Goal: Information Seeking & Learning: Check status

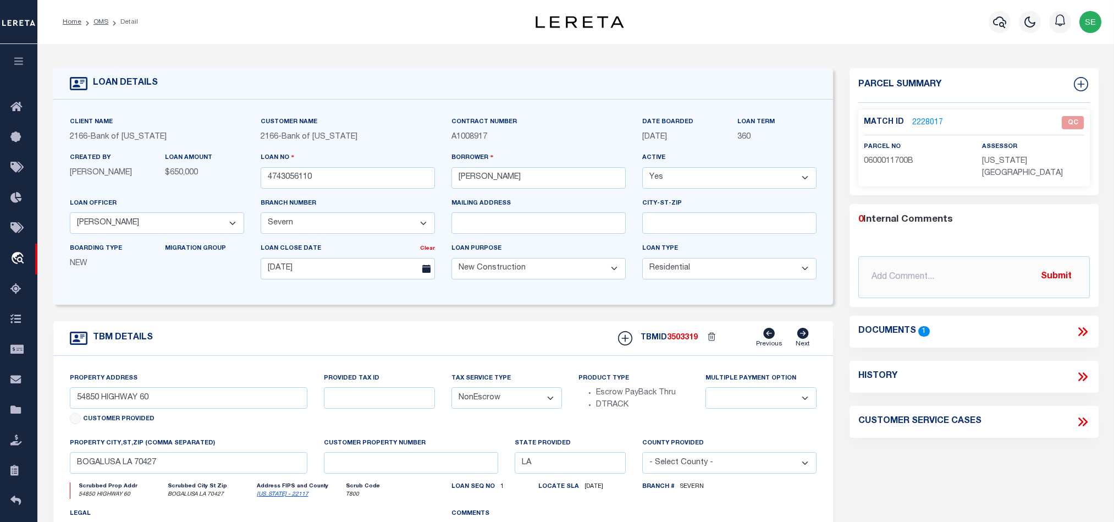
select select "46058"
select select "4393"
select select "500"
select select "10"
select select "NonEscrow"
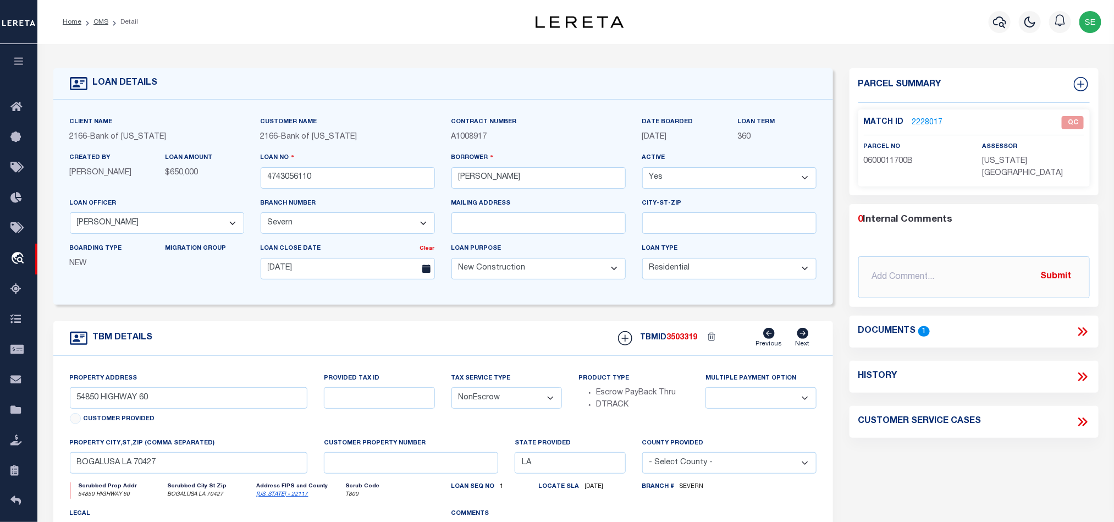
click at [894, 165] on p "0600011700B" at bounding box center [915, 162] width 102 height 12
click at [894, 159] on span "0600011700B" at bounding box center [888, 161] width 49 height 8
copy span "0600011700B"
drag, startPoint x: 1082, startPoint y: 317, endPoint x: 1074, endPoint y: 313, distance: 9.4
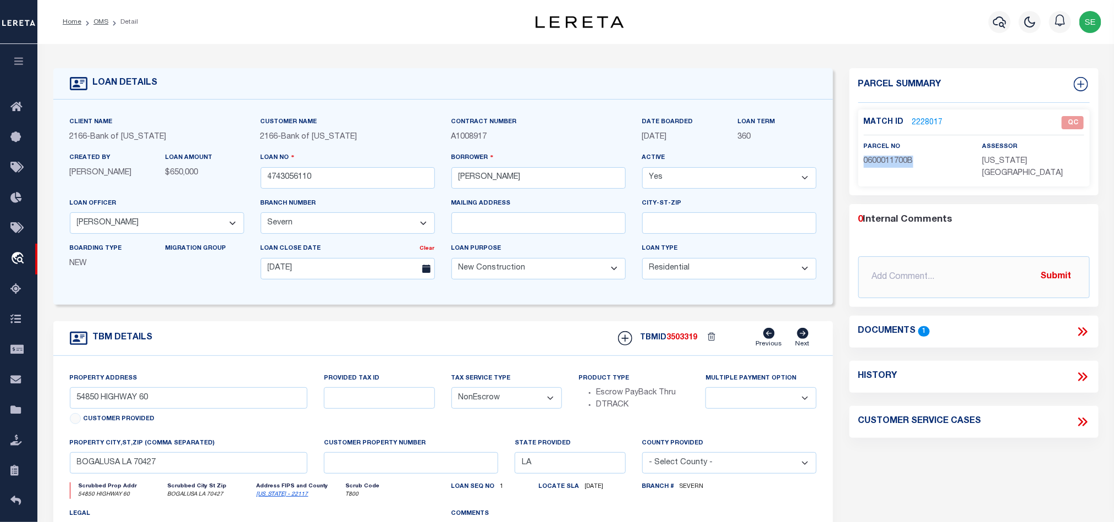
click at [1082, 324] on icon at bounding box center [1082, 331] width 14 height 14
select select "25"
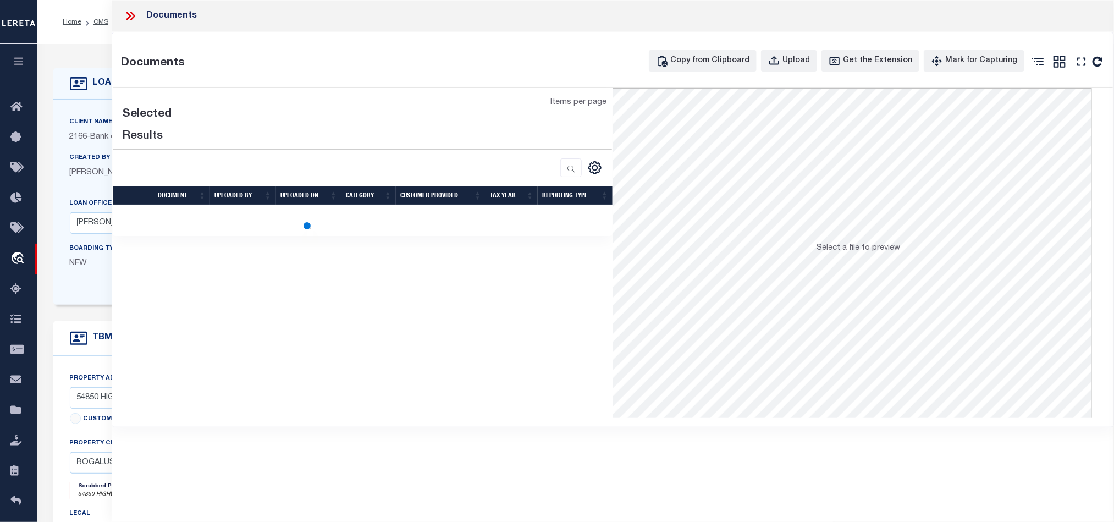
select select "25"
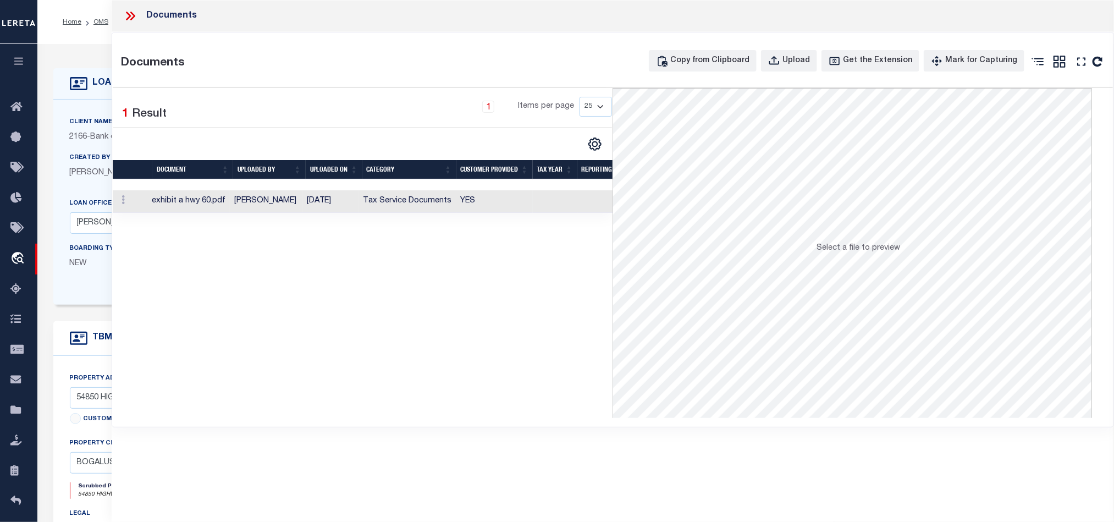
click at [502, 198] on td "YES" at bounding box center [494, 201] width 76 height 23
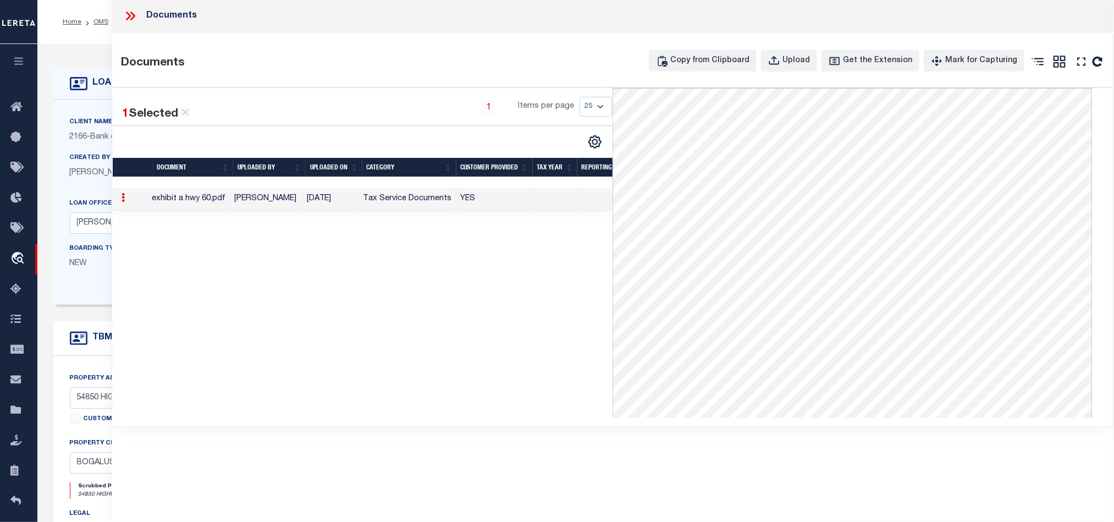
click at [127, 19] on icon at bounding box center [128, 16] width 5 height 9
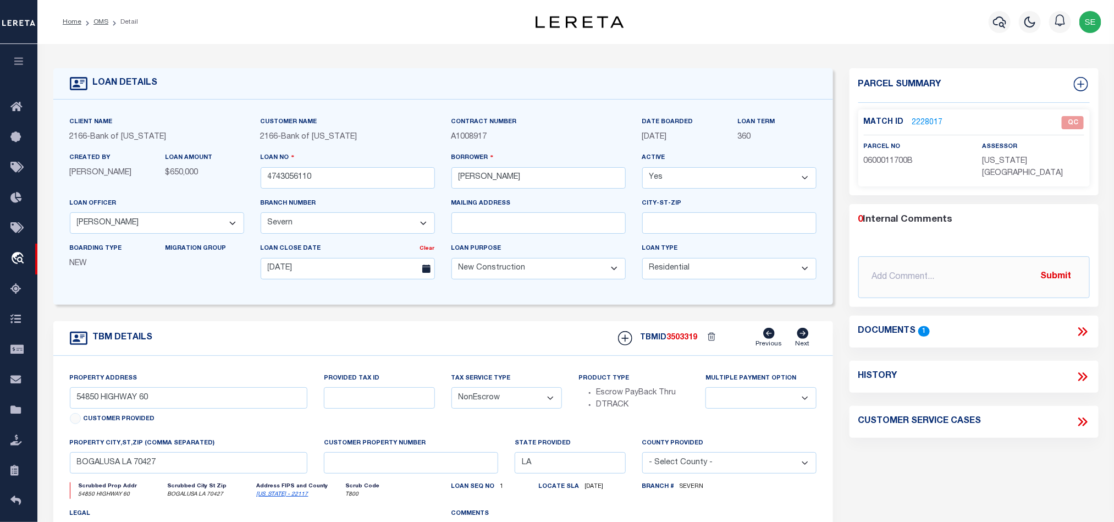
click at [924, 124] on link "2228017" at bounding box center [927, 123] width 31 height 12
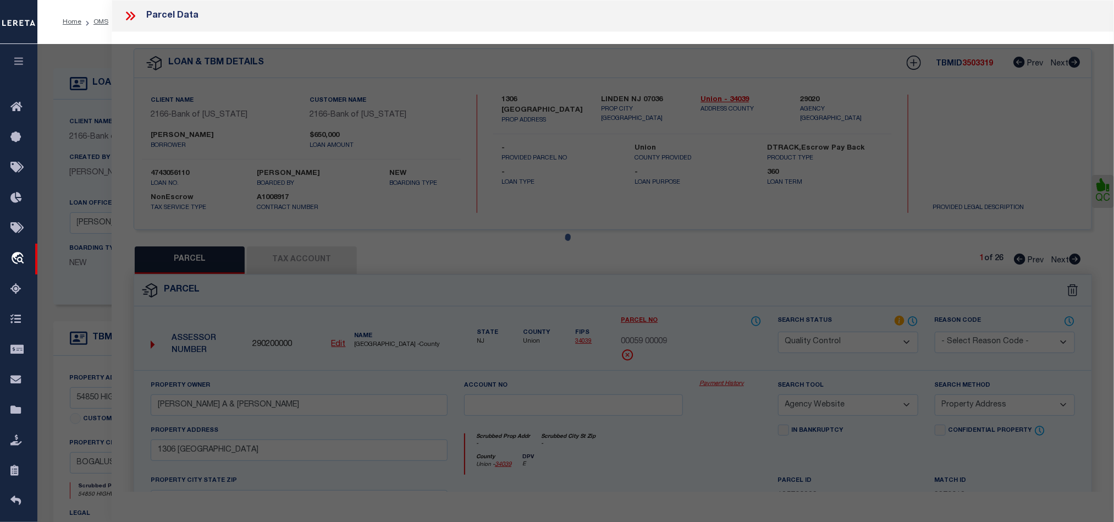
scroll to position [213, 0]
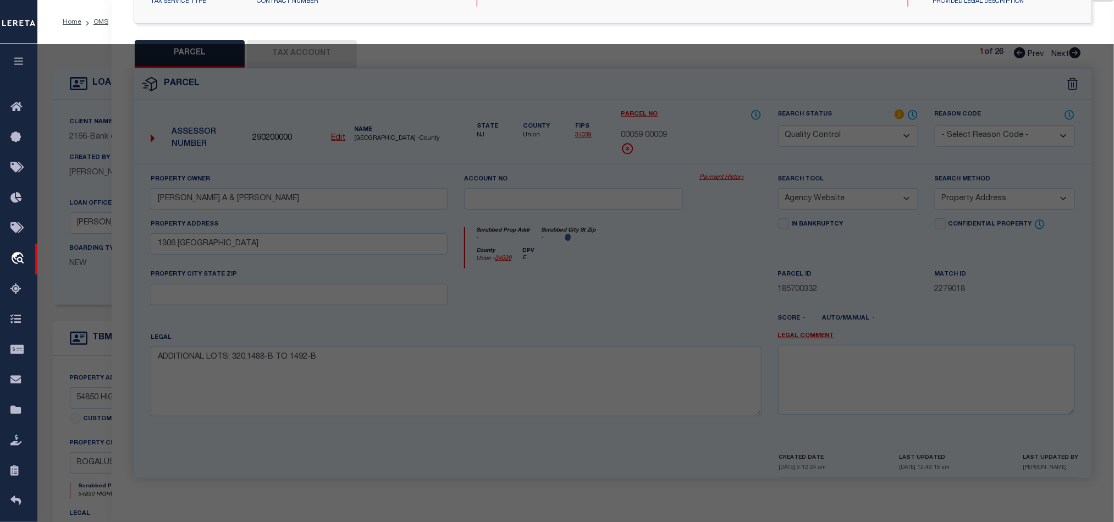
select select "AS"
select select
checkbox input "false"
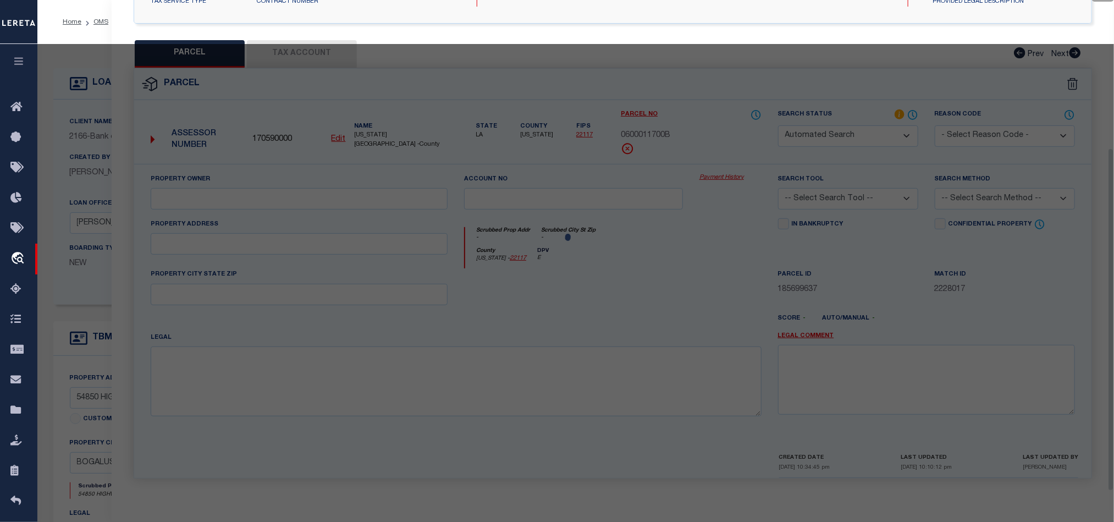
select select "QC"
type input "[PERSON_NAME], ET UX"
select select "PHN"
select select "LEG"
type input "[STREET_ADDRESS][PERSON_NAME]"
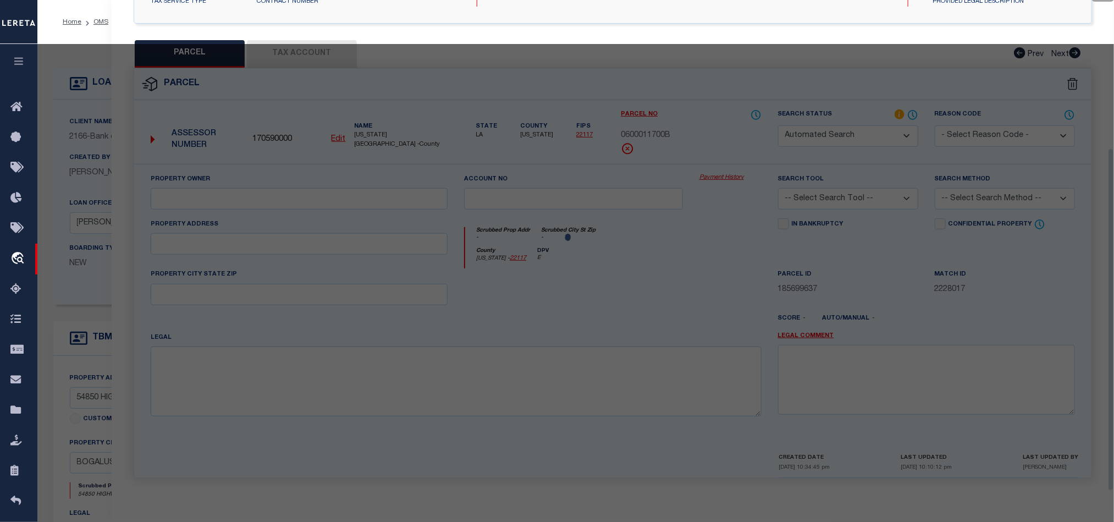
type textarea "119.76 ACRES 34-3-12 PER SURVEY (PARCEL 1-A)"
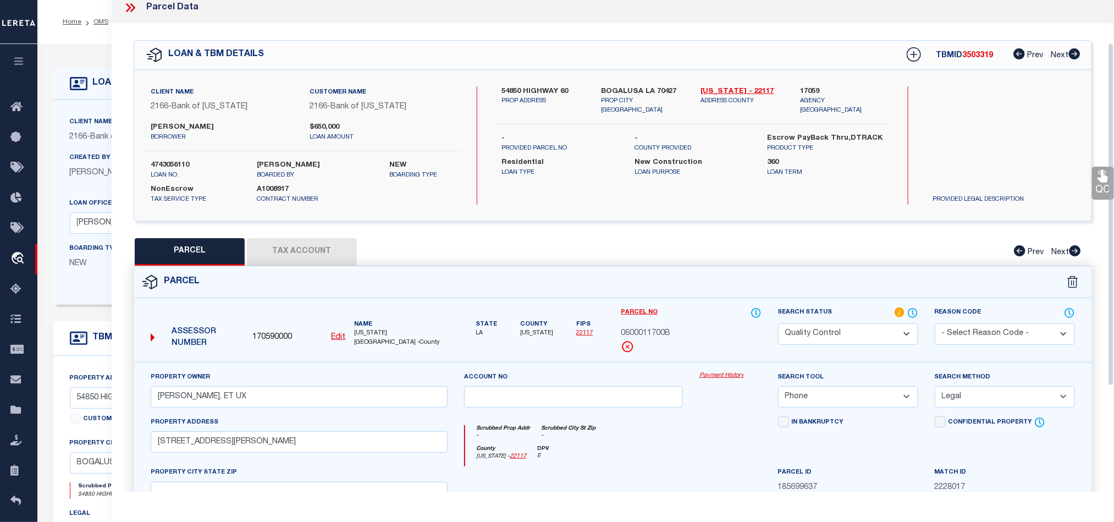
scroll to position [0, 0]
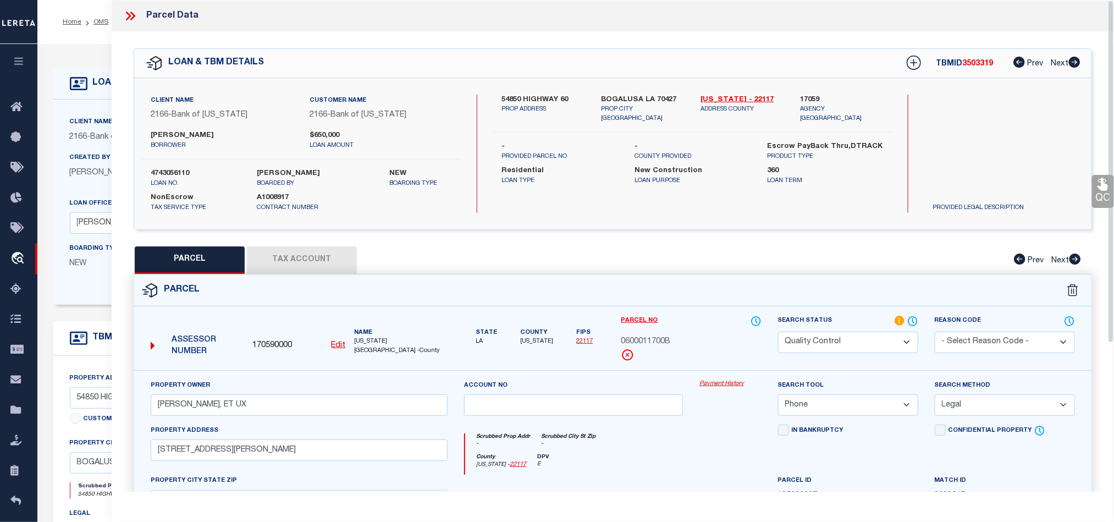
click at [132, 12] on icon at bounding box center [130, 16] width 14 height 14
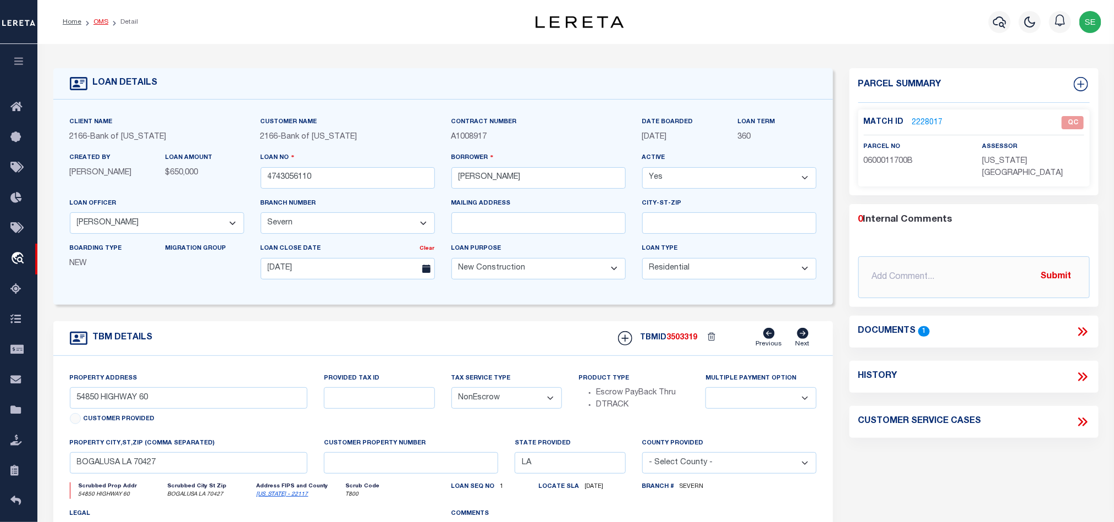
click at [101, 19] on link "OMS" at bounding box center [100, 22] width 15 height 7
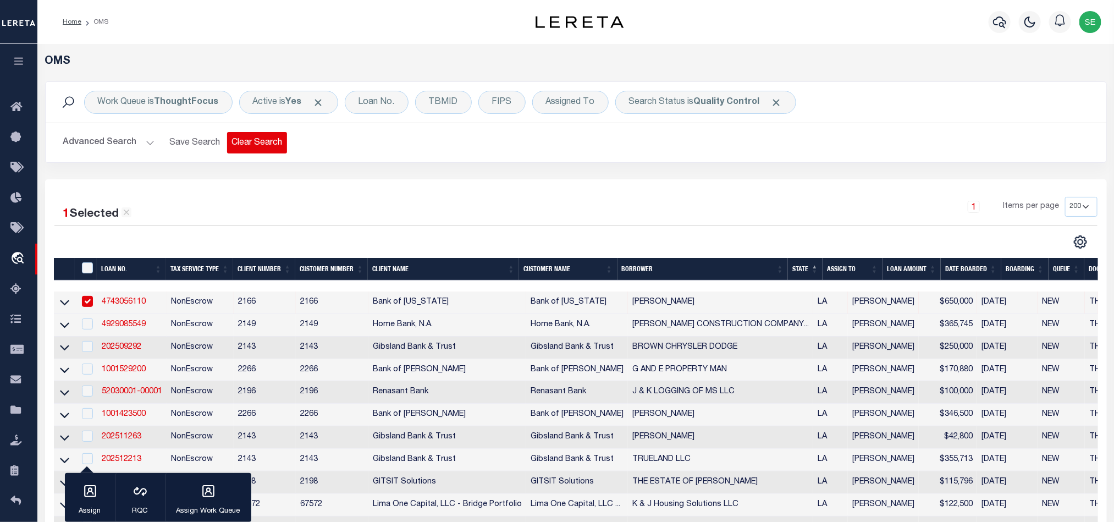
click at [238, 146] on button "Clear Search" at bounding box center [257, 142] width 60 height 21
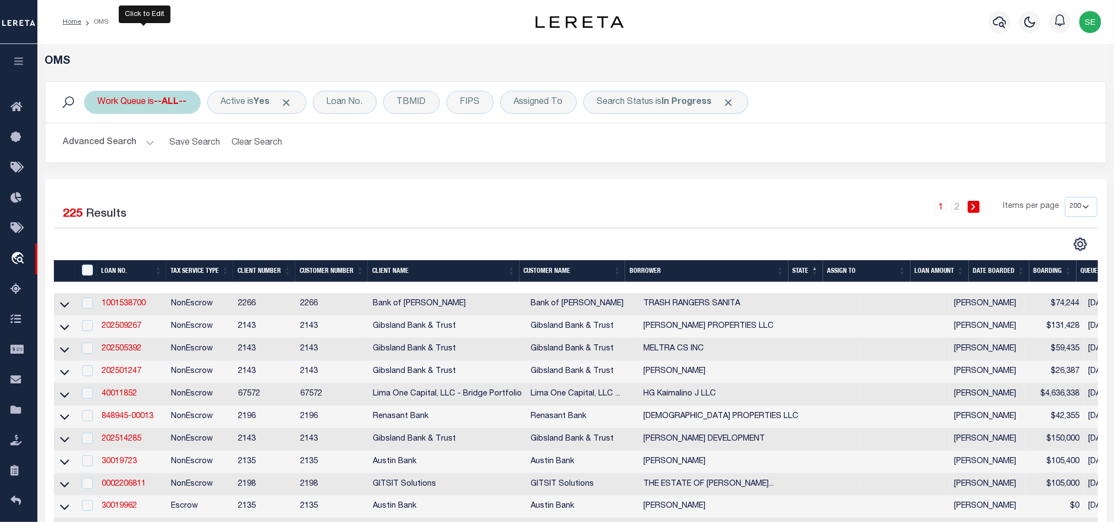
click at [169, 104] on b "--ALL--" at bounding box center [170, 102] width 32 height 9
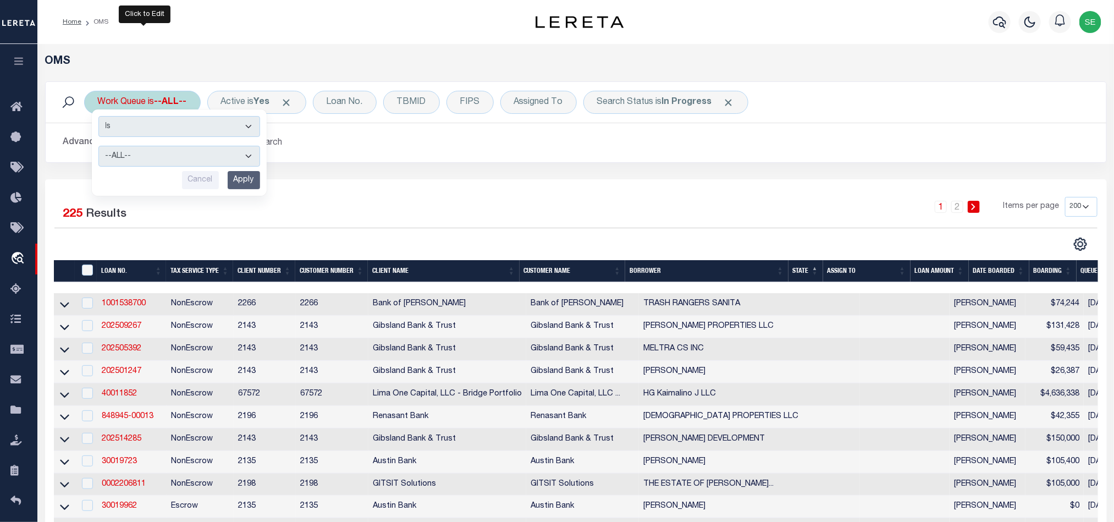
click at [192, 158] on select "--ALL-- factRSystems General ThoughtFocus" at bounding box center [179, 156] width 162 height 21
select select "FAC"
click at [98, 147] on select "--ALL-- factRSystems General ThoughtFocus" at bounding box center [179, 156] width 162 height 21
click at [239, 181] on input "Apply" at bounding box center [244, 180] width 32 height 18
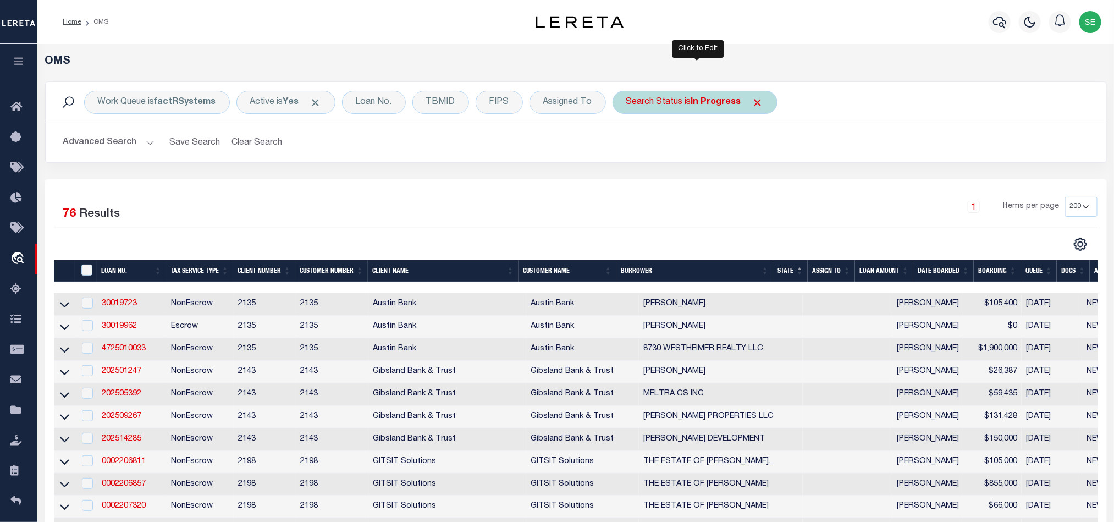
click at [651, 101] on div "Search Status is In Progress" at bounding box center [694, 102] width 165 height 23
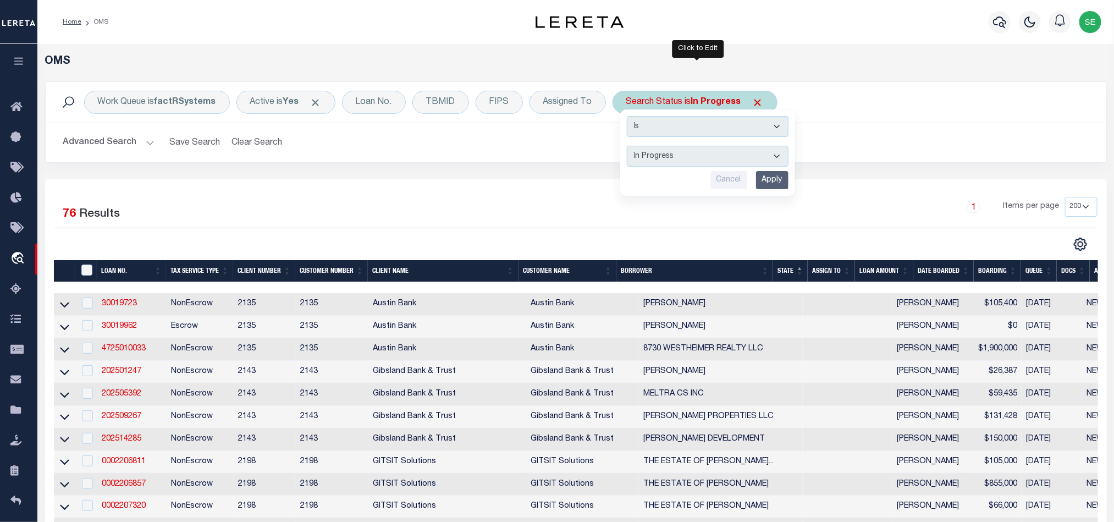
click at [700, 151] on select "Automated Search Bad Parcel Complete Duplicate Parcel High Dollar Reporting In …" at bounding box center [708, 156] width 162 height 21
select select "RD"
click at [629, 147] on select "Automated Search Bad Parcel Complete Duplicate Parcel High Dollar Reporting In …" at bounding box center [708, 156] width 162 height 21
click at [777, 181] on input "Apply" at bounding box center [772, 180] width 32 height 18
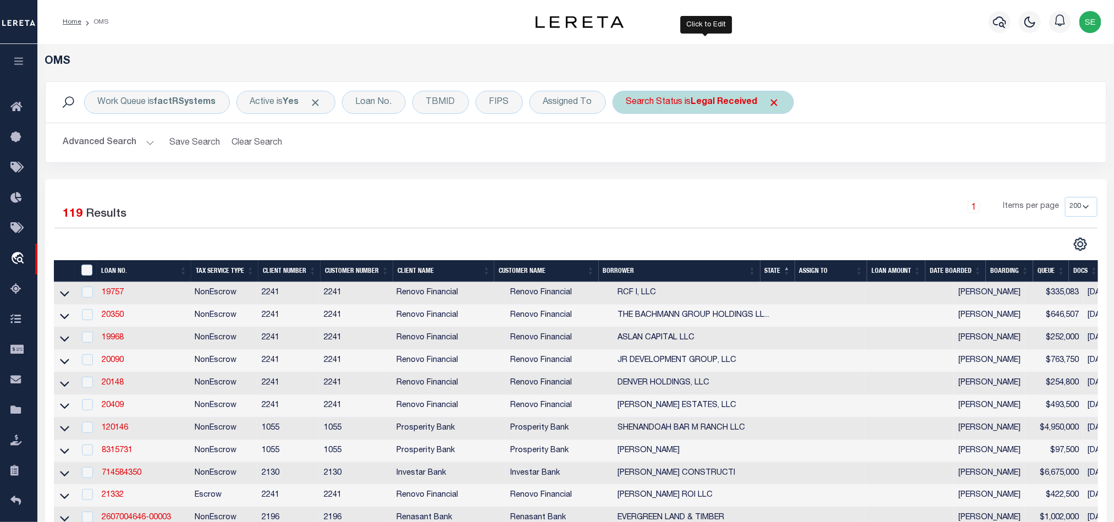
click at [650, 94] on div "Search Status is Legal Received" at bounding box center [702, 102] width 181 height 23
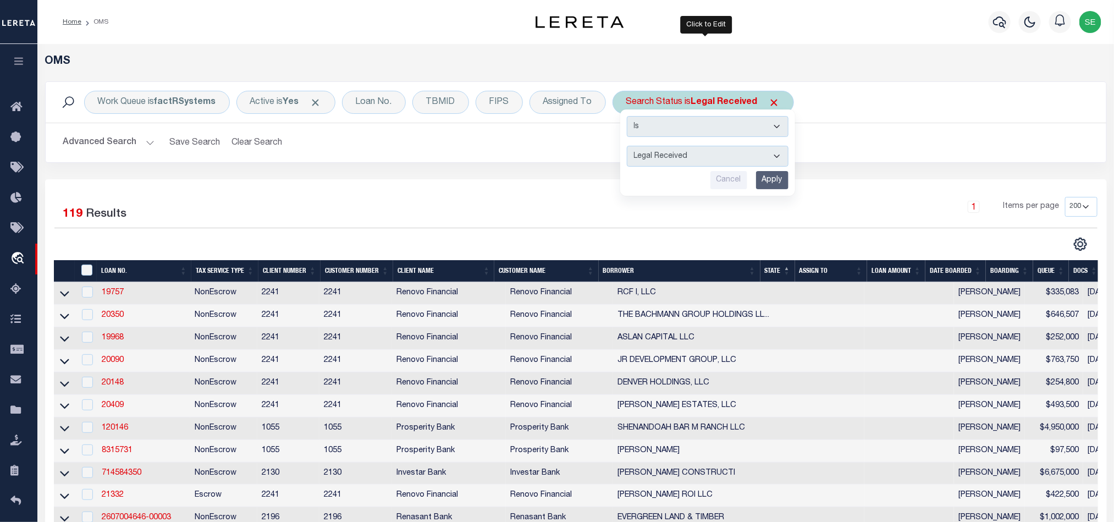
click at [724, 153] on select "Automated Search Bad Parcel Complete Duplicate Parcel High Dollar Reporting In …" at bounding box center [708, 156] width 162 height 21
select select "QC"
click at [629, 147] on select "Automated Search Bad Parcel Complete Duplicate Parcel High Dollar Reporting In …" at bounding box center [708, 156] width 162 height 21
click at [775, 180] on input "Apply" at bounding box center [772, 180] width 32 height 18
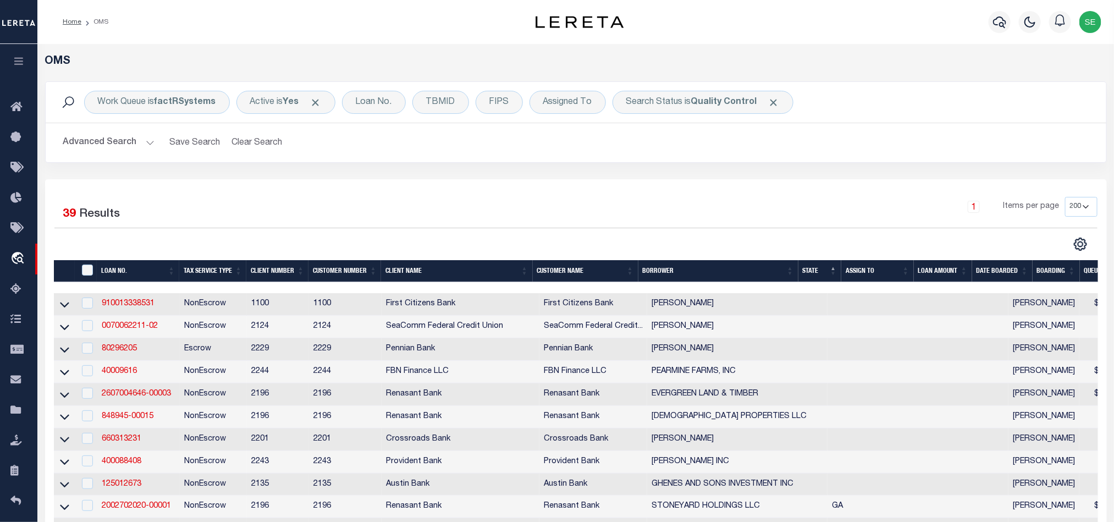
click at [861, 129] on div "Advanced Search Save Search Clear Search tblSearchTopScreen_dynamictable_____De…" at bounding box center [576, 142] width 1060 height 39
click at [665, 103] on div "Search Status is Quality Control" at bounding box center [702, 102] width 181 height 23
select select "QC"
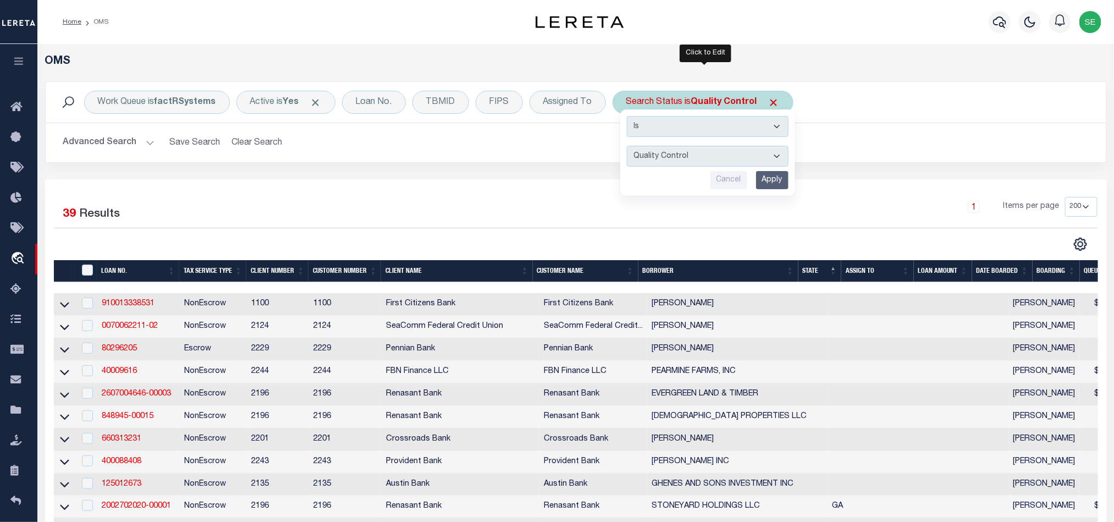
click at [777, 182] on input "Apply" at bounding box center [772, 180] width 32 height 18
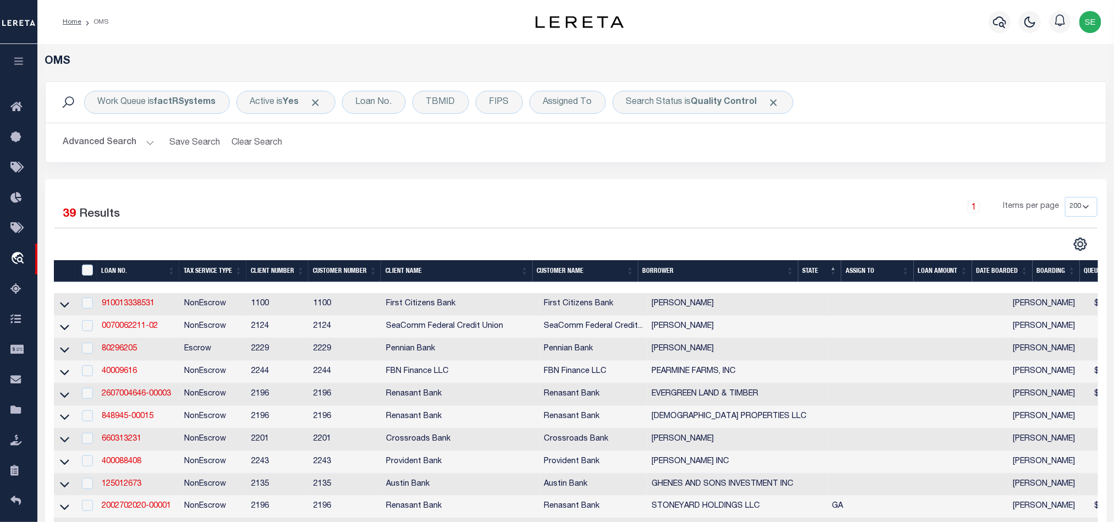
click at [805, 200] on div "1 Items per page 10 25 50 100 200" at bounding box center [708, 211] width 778 height 29
click at [623, 203] on div "1 Items per page 10 25 50 100 200" at bounding box center [708, 211] width 778 height 29
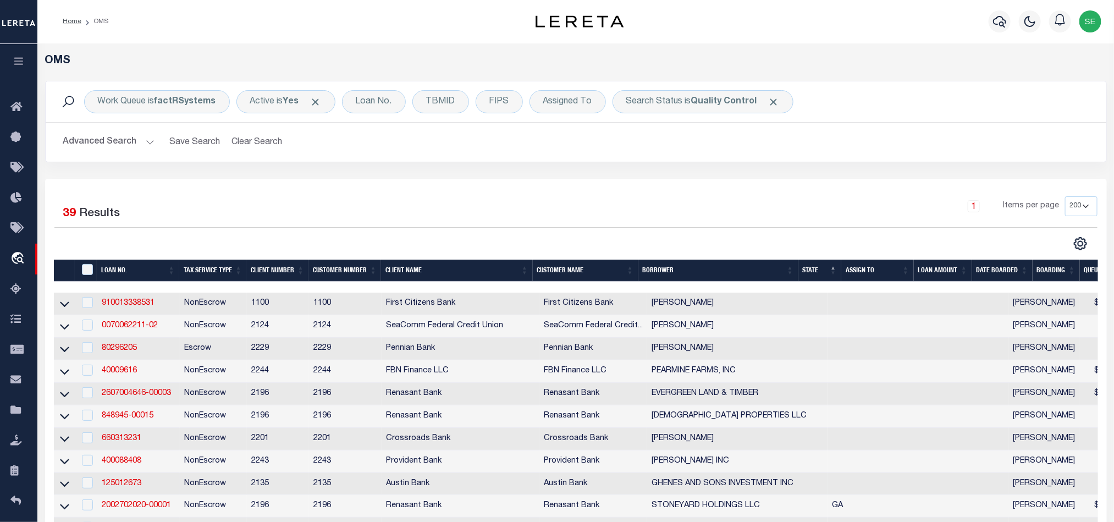
scroll to position [165, 0]
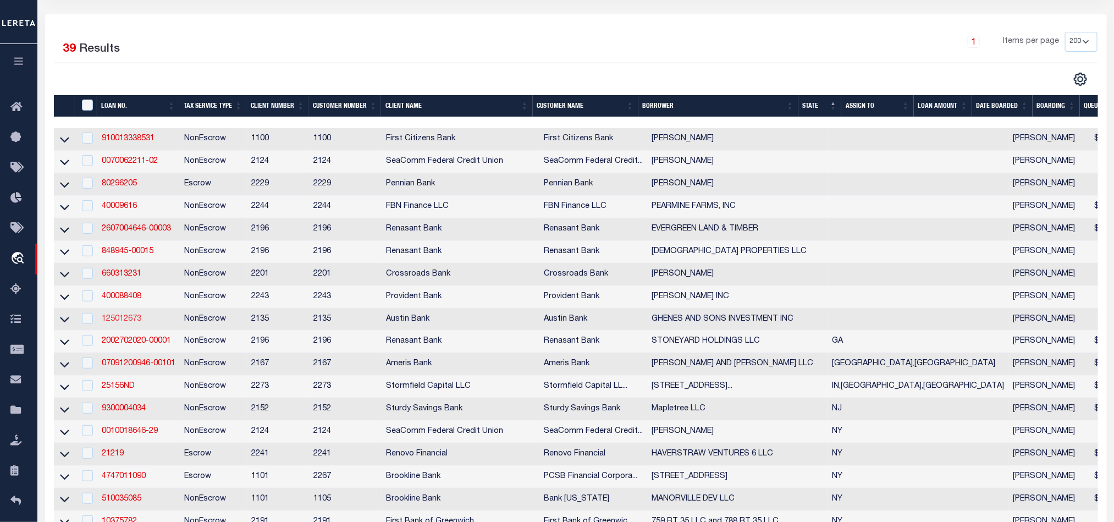
click at [115, 322] on link "125012673" at bounding box center [122, 319] width 40 height 8
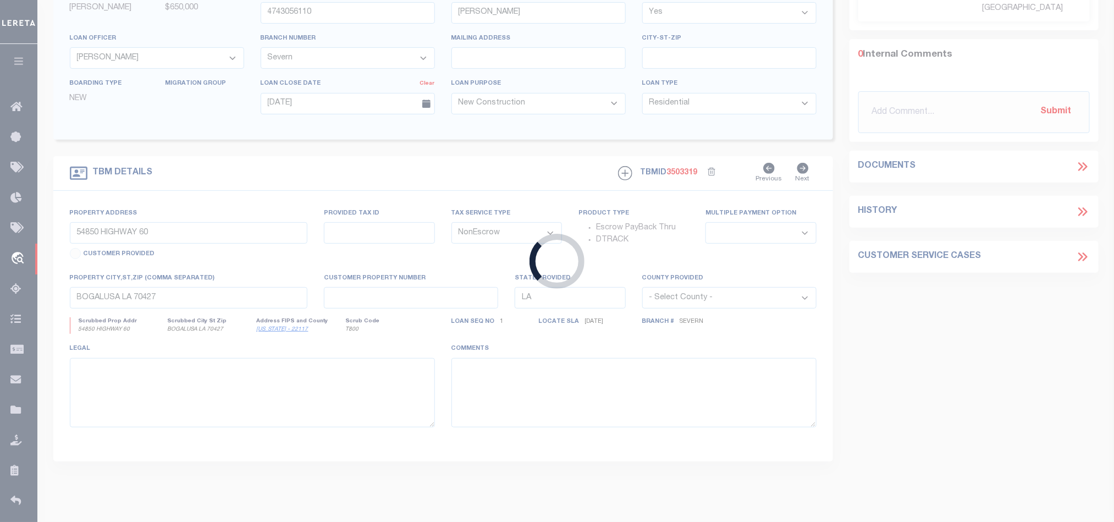
type input "125012673"
type input "GHENES AND SONS INVESTMENT INC"
select select
type input "15128 SH 110 SOUTH"
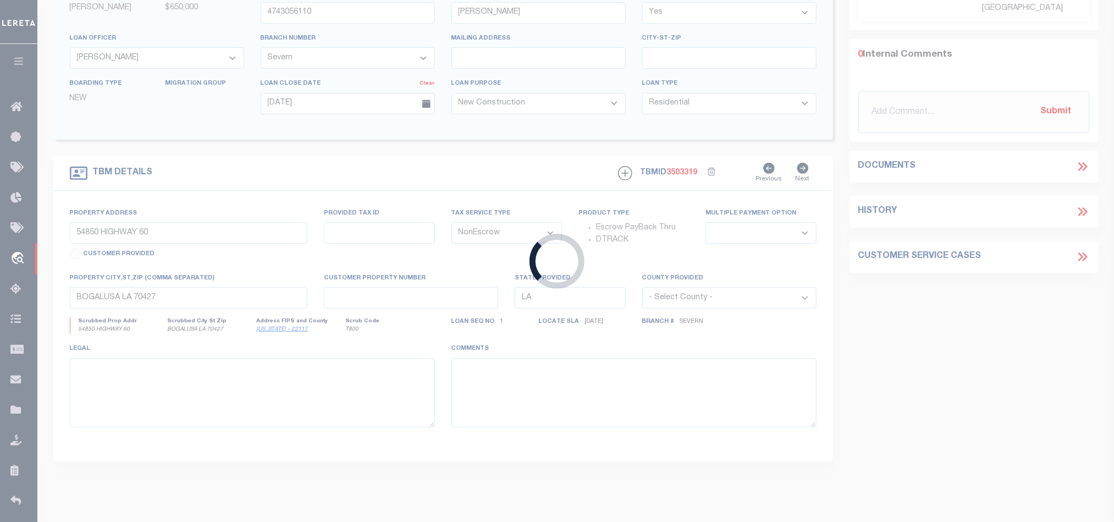
type input "[GEOGRAPHIC_DATA], [GEOGRAPHIC_DATA] 75791"
select select "700"
select select
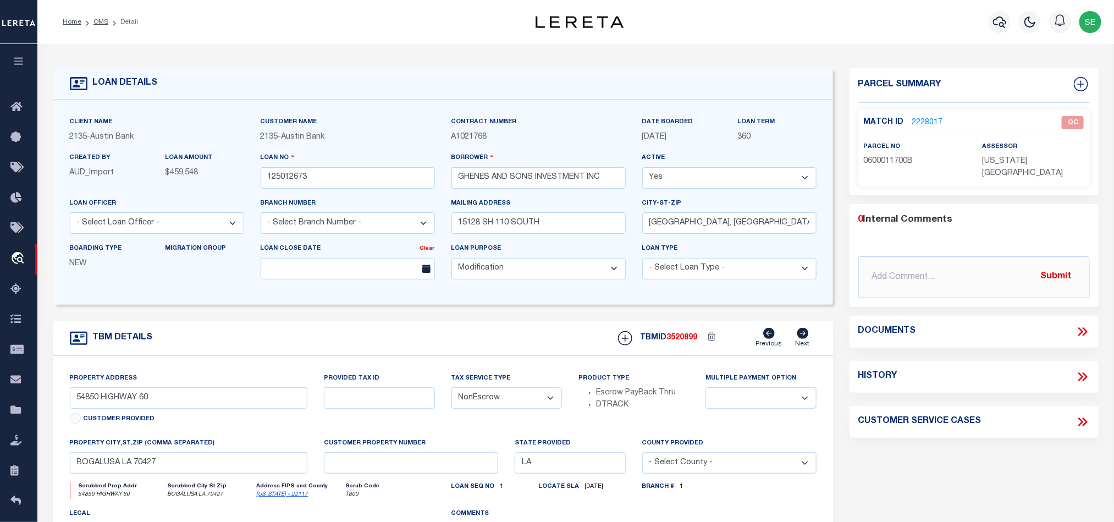
select select "46851"
select select "2586"
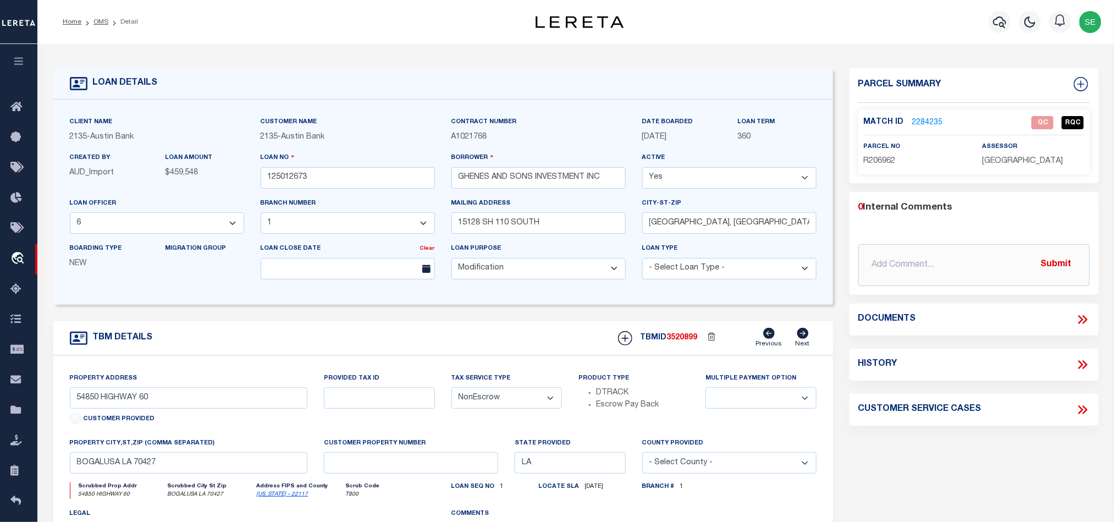
type input "TBD PATRIOT CIRCLE (MULTIPLE LOTS)"
select select
type input "TYLER TX 75703"
type textarea "DT LTS 1-8 & 11-17 FREEDOM RANCH SUB UNIT 3"
click at [545, 335] on div "TBM DETAILS TBMID 3520899 Previous Next" at bounding box center [442, 338] width 779 height 35
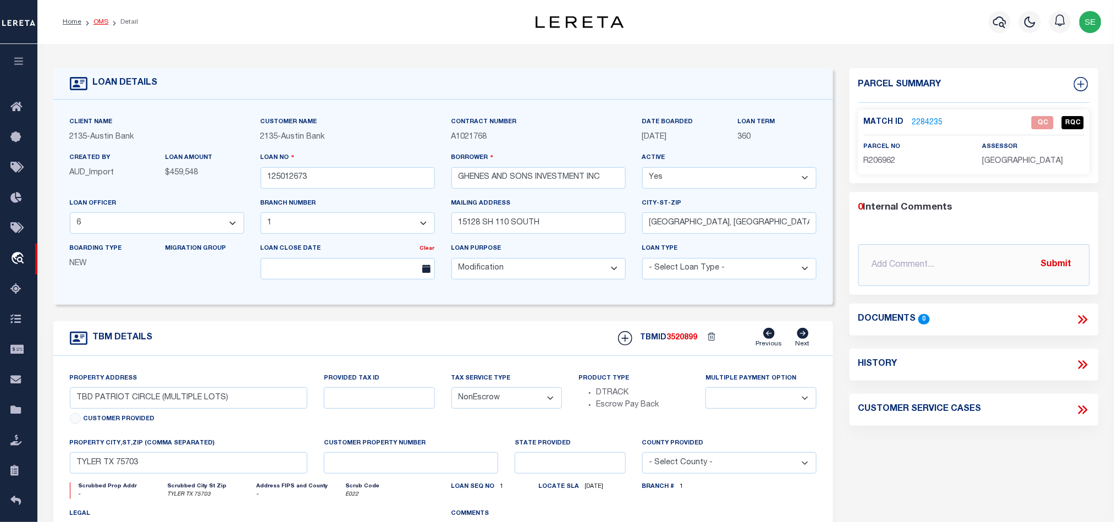
click at [98, 19] on link "OMS" at bounding box center [100, 22] width 15 height 7
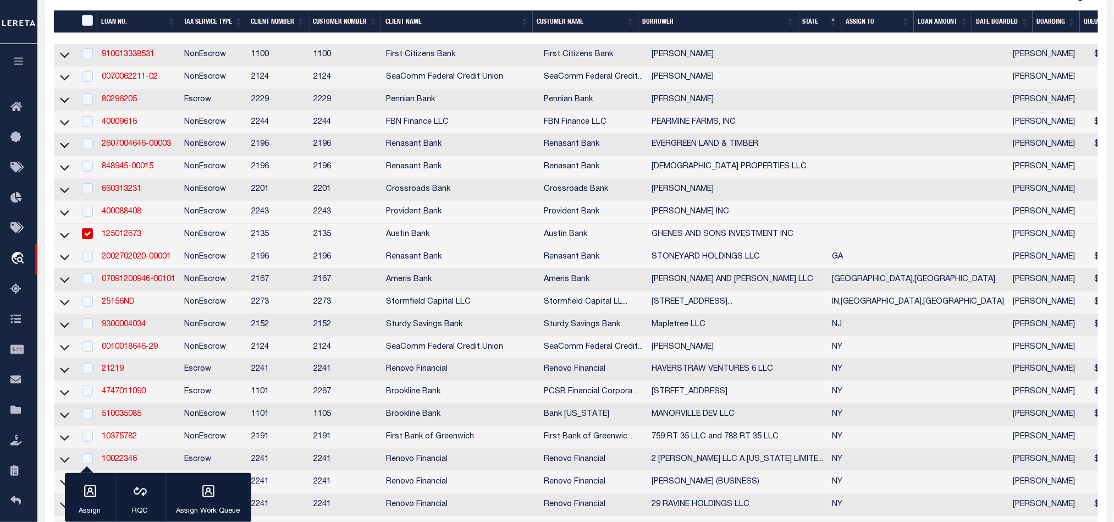
click at [208, 239] on td "NonEscrow" at bounding box center [213, 235] width 67 height 23
checkbox input "false"
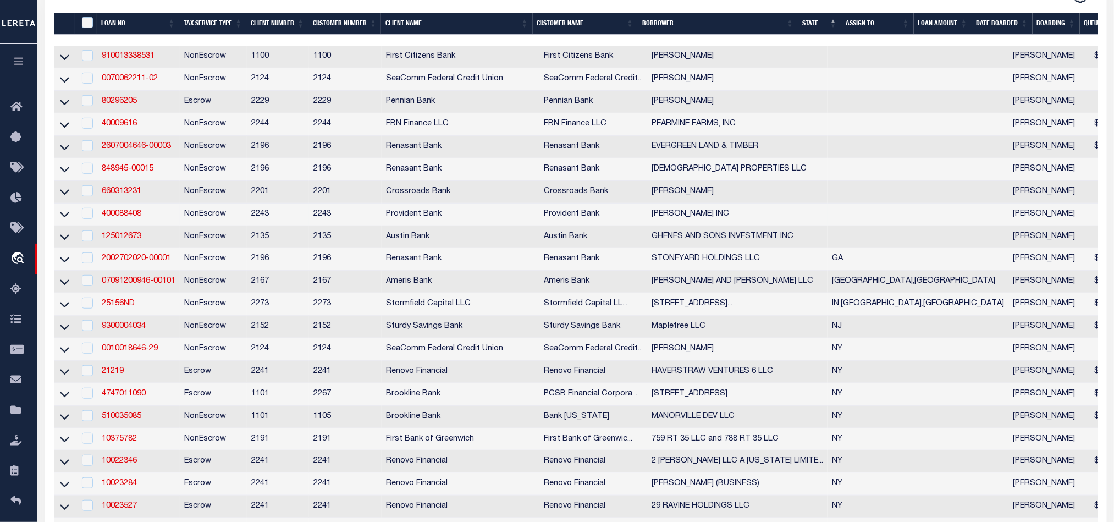
scroll to position [250, 0]
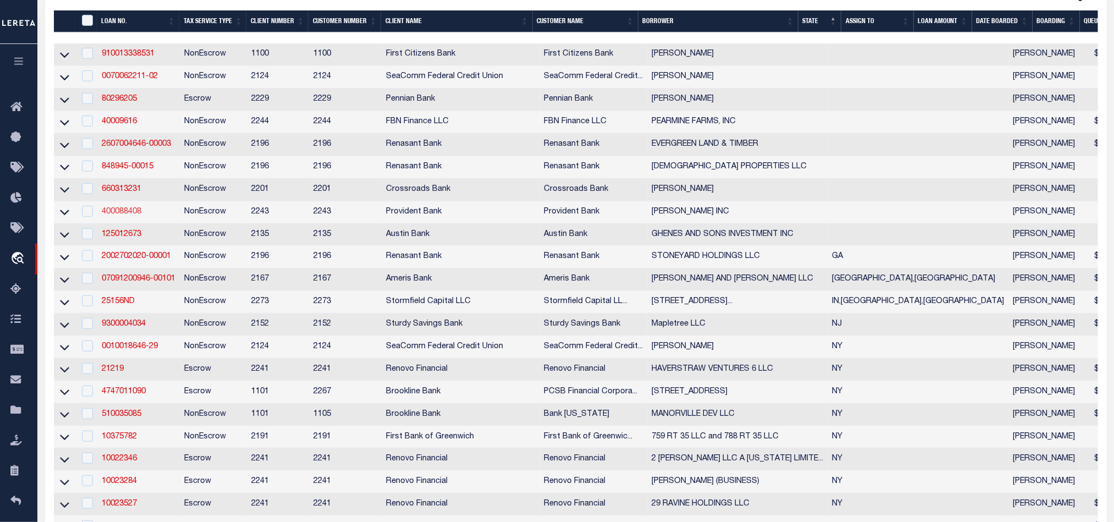
click at [119, 215] on link "400088408" at bounding box center [122, 212] width 40 height 8
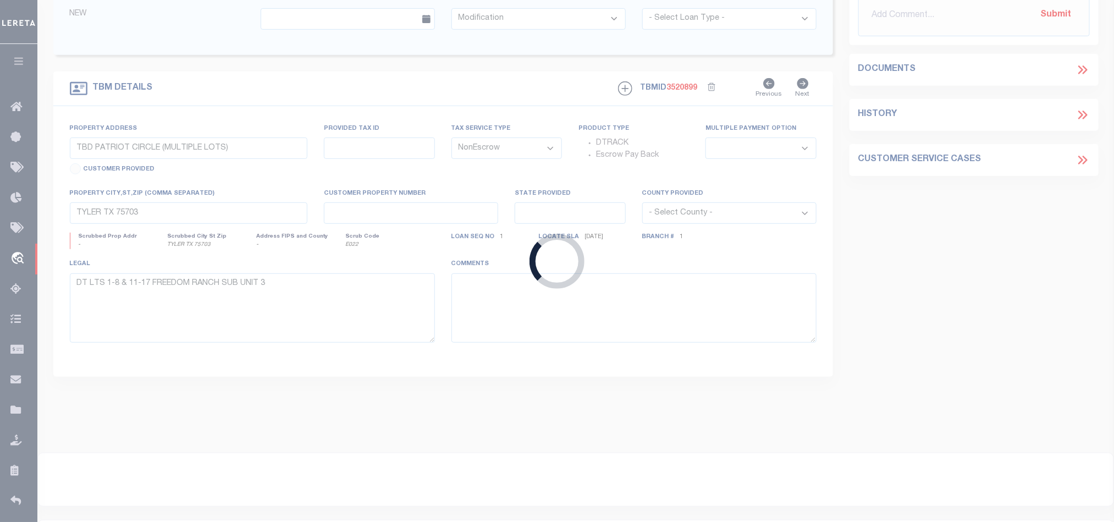
scroll to position [247, 0]
type input "400088408"
type input "[PERSON_NAME] INC"
select select
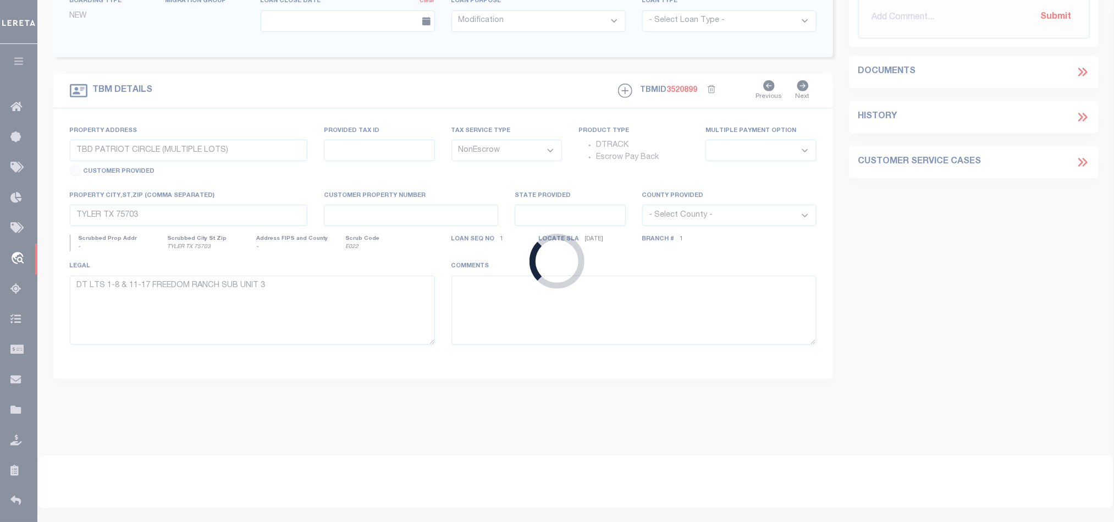
type input "[DATE]"
select select
select select "10"
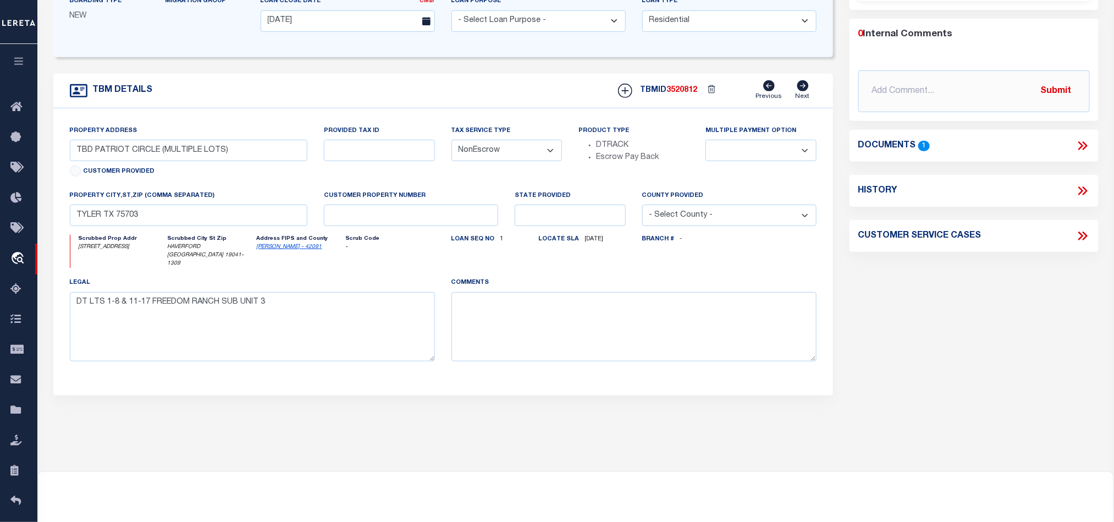
type input "[STREET_ADDRESS]"
select select
type input "HAVERFORD [GEOGRAPHIC_DATA] 19041-1309"
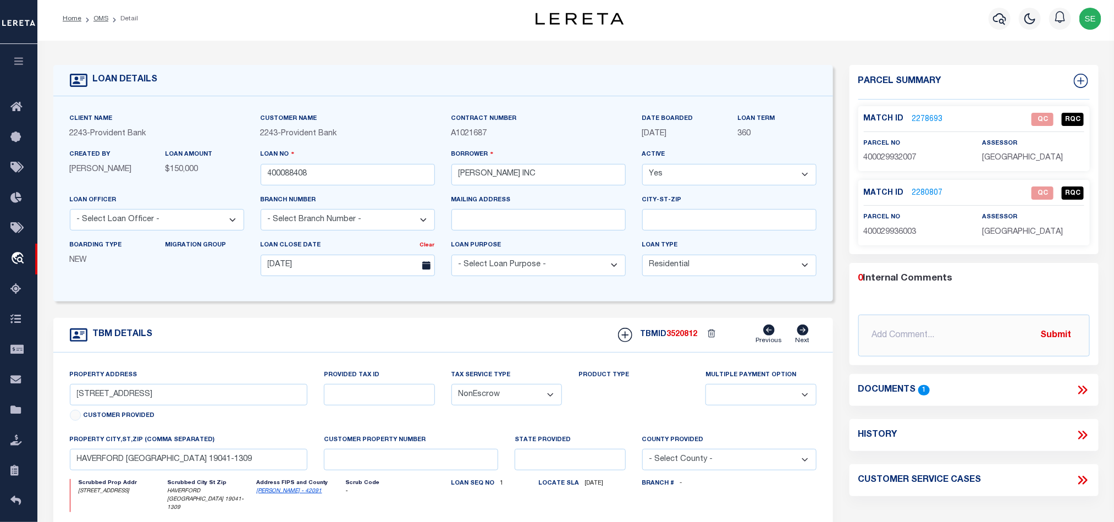
scroll to position [0, 0]
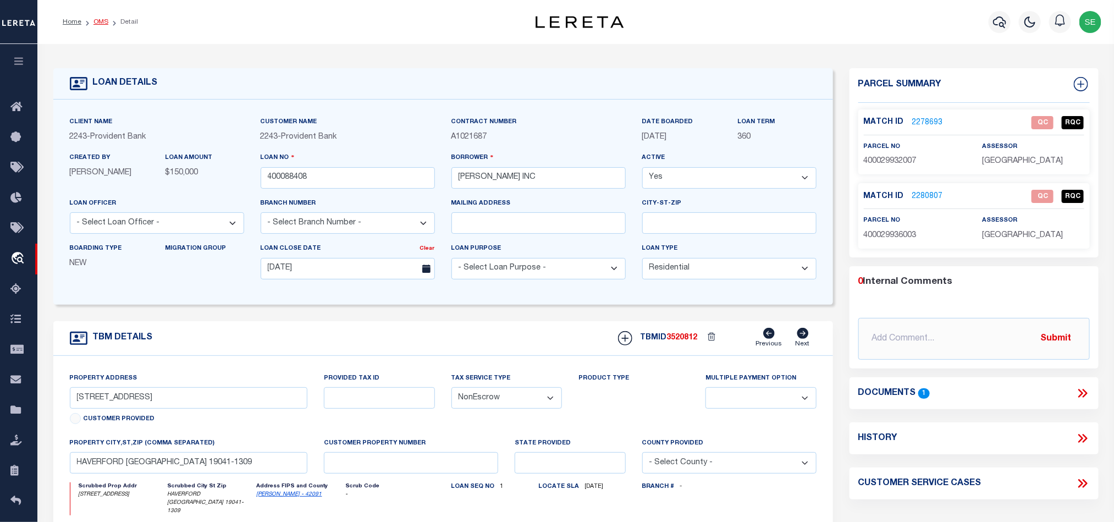
click at [96, 22] on link "OMS" at bounding box center [100, 22] width 15 height 7
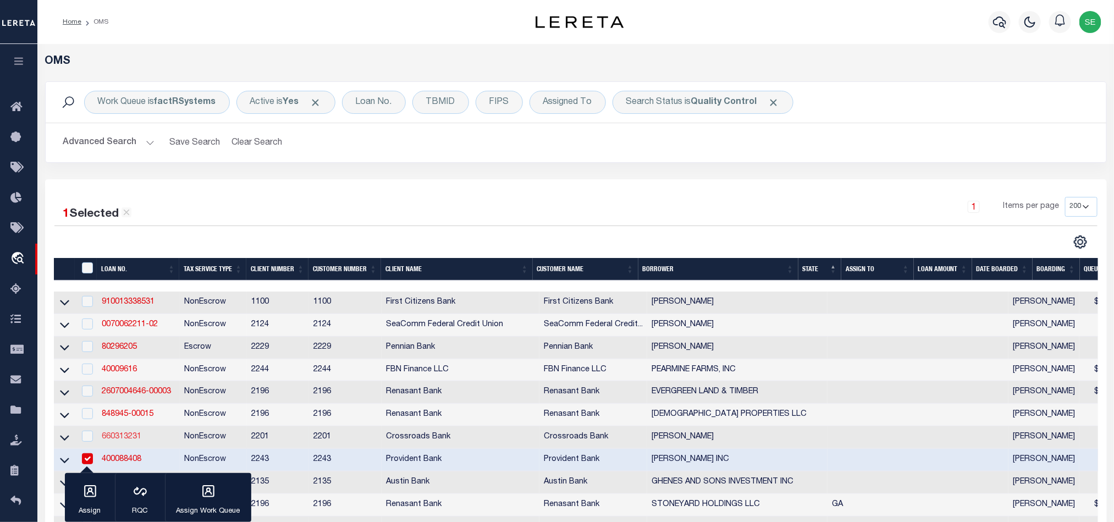
click at [131, 436] on link "660313231" at bounding box center [122, 437] width 40 height 8
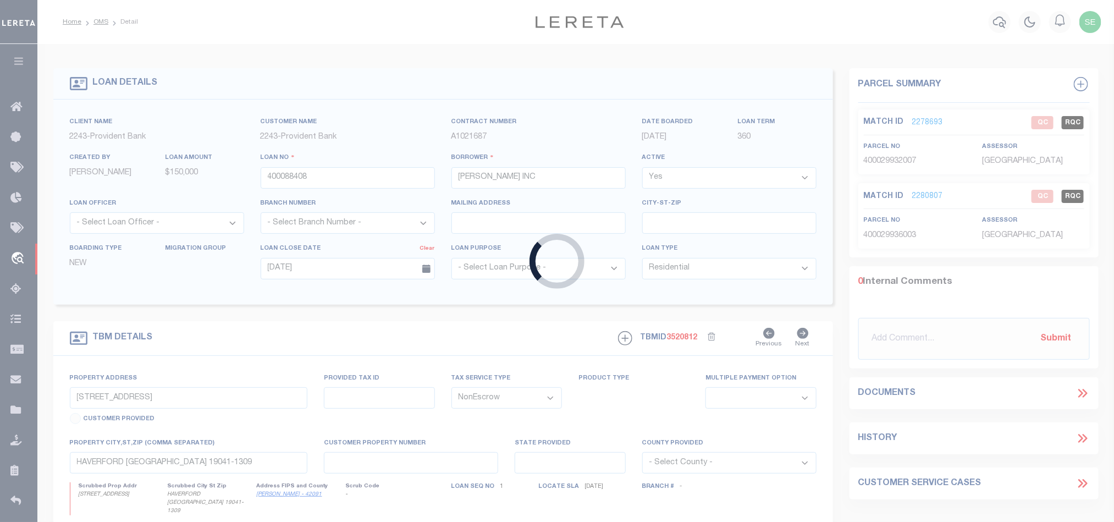
type input "660313231"
type input "[PERSON_NAME]"
select select
select select "100"
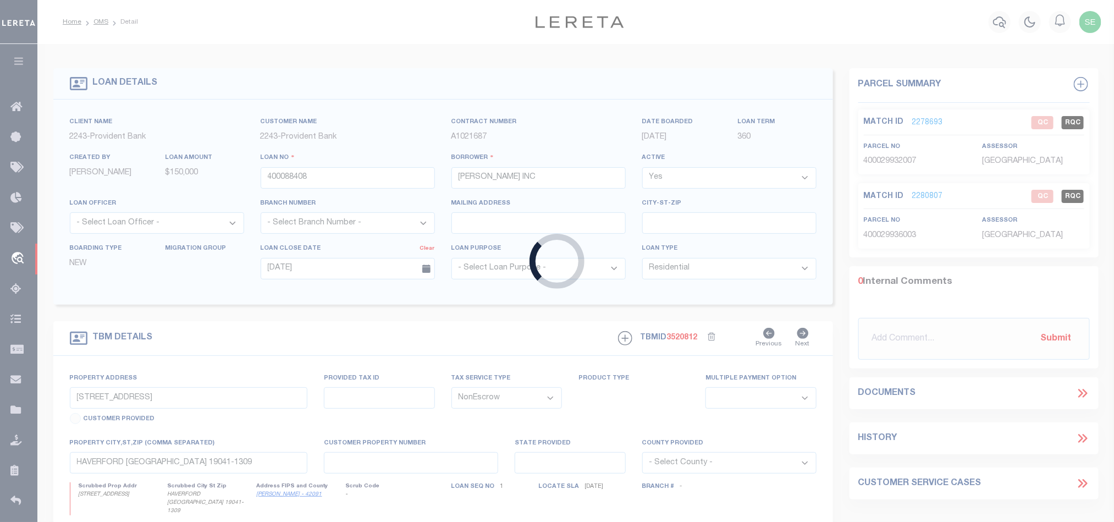
select select
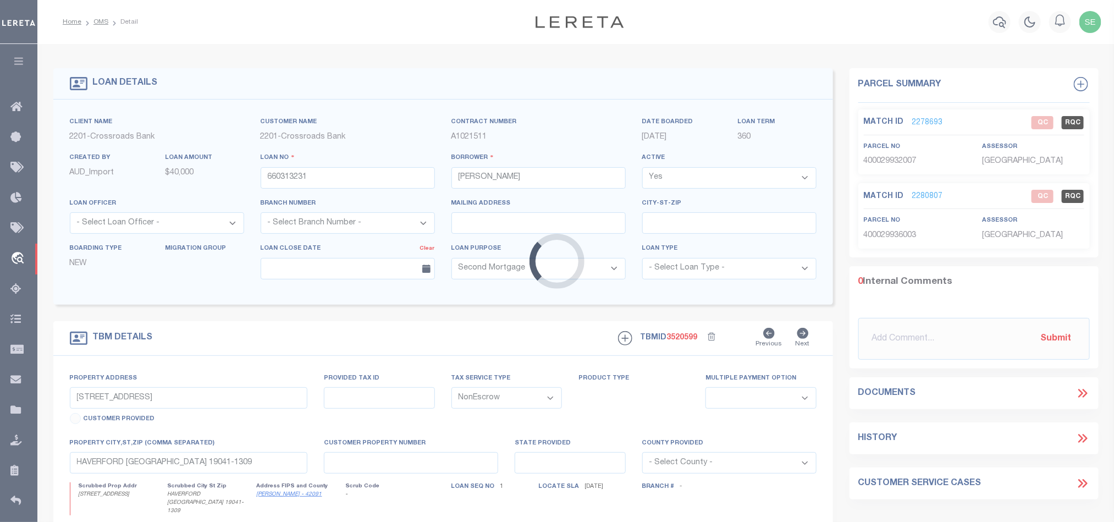
type input "6099 N 950 E"
type input "43-08-13-400-007.000-023"
select select
type input "North WebsterIN46555"
type textarea "See attached legal description"
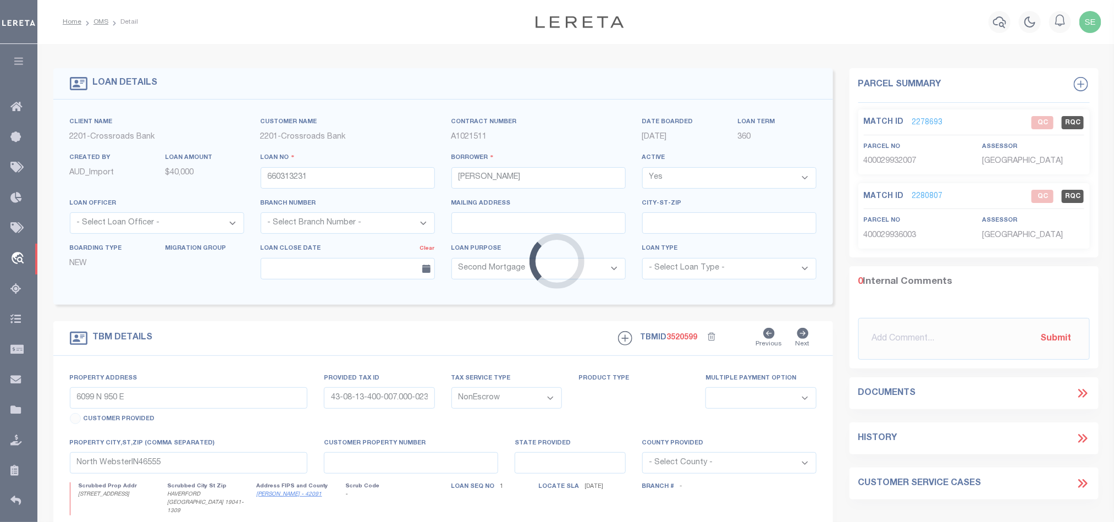
select select "167851"
select select "7571"
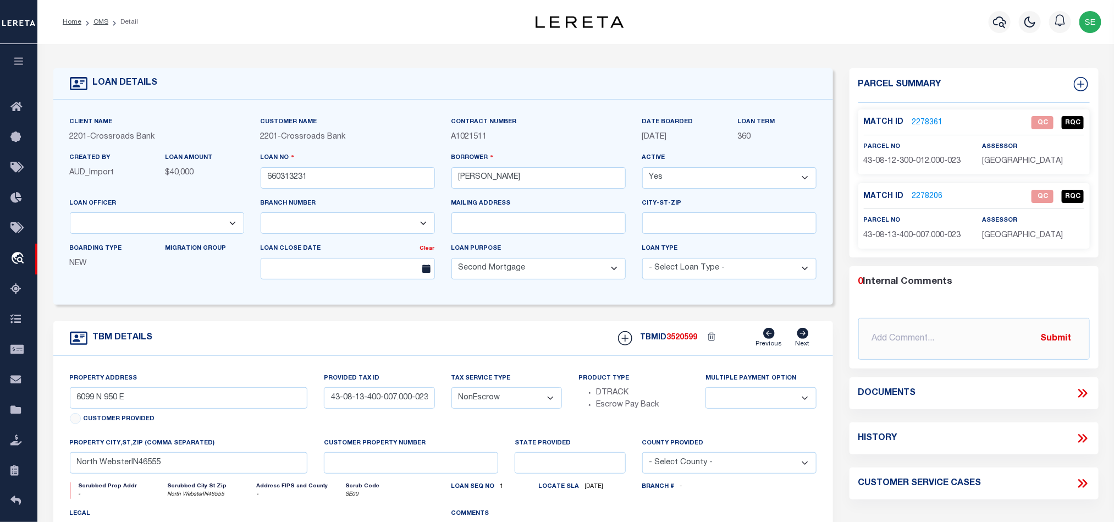
click at [499, 340] on div "TBM DETAILS TBMID 3520599 Previous Next" at bounding box center [442, 338] width 779 height 35
drag, startPoint x: 96, startPoint y: 24, endPoint x: 810, endPoint y: 153, distance: 725.7
click at [96, 24] on link "OMS" at bounding box center [100, 22] width 15 height 7
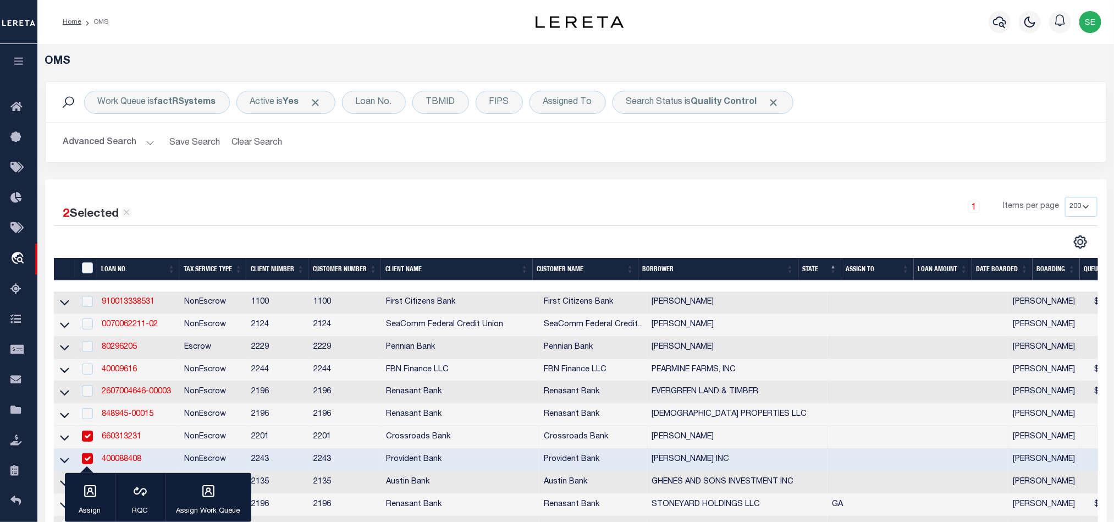
scroll to position [165, 0]
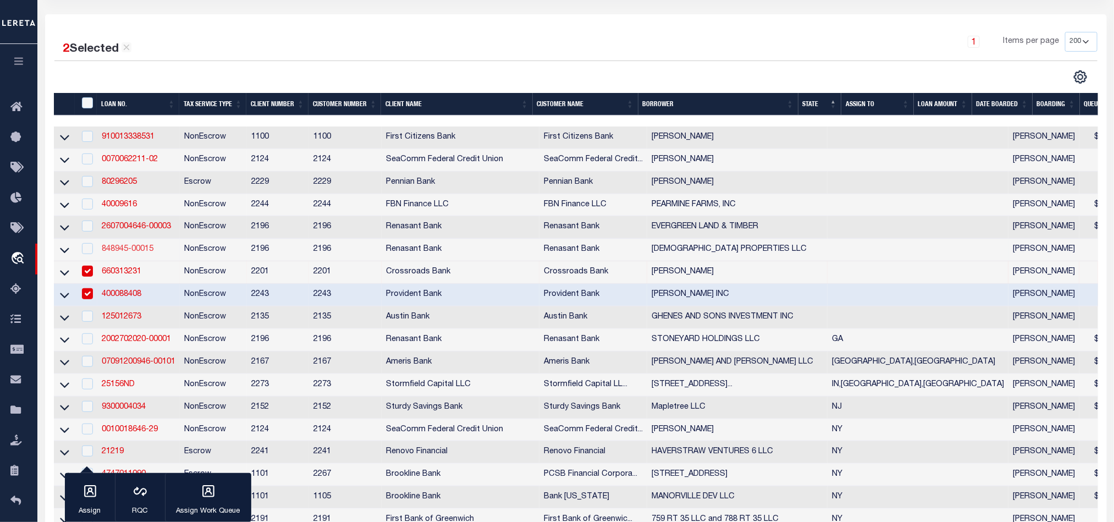
click at [123, 251] on link "848945-00015" at bounding box center [128, 249] width 52 height 8
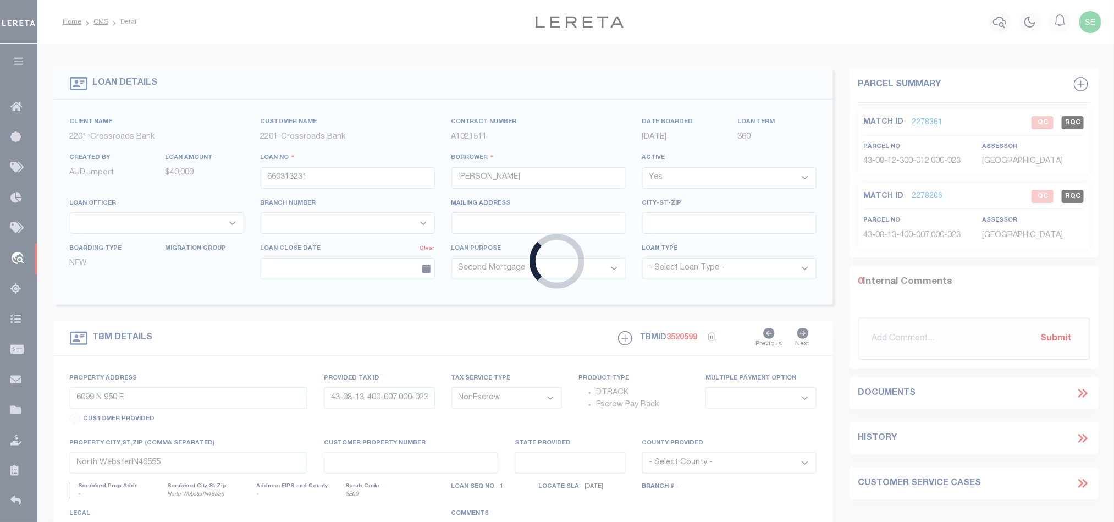
type input "848945-00015"
type input "[DEMOGRAPHIC_DATA] PROPERTIES LLC"
select select
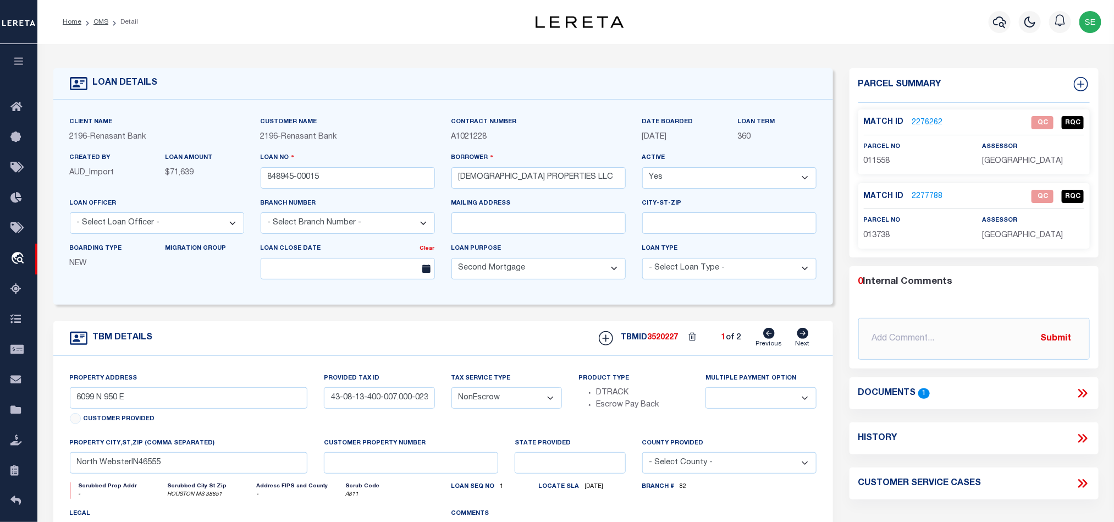
select select "164191"
select select "16644"
type input "[STREET_ADDRESS][PERSON_NAME]"
select select
type input "HOUSTON MS 38851"
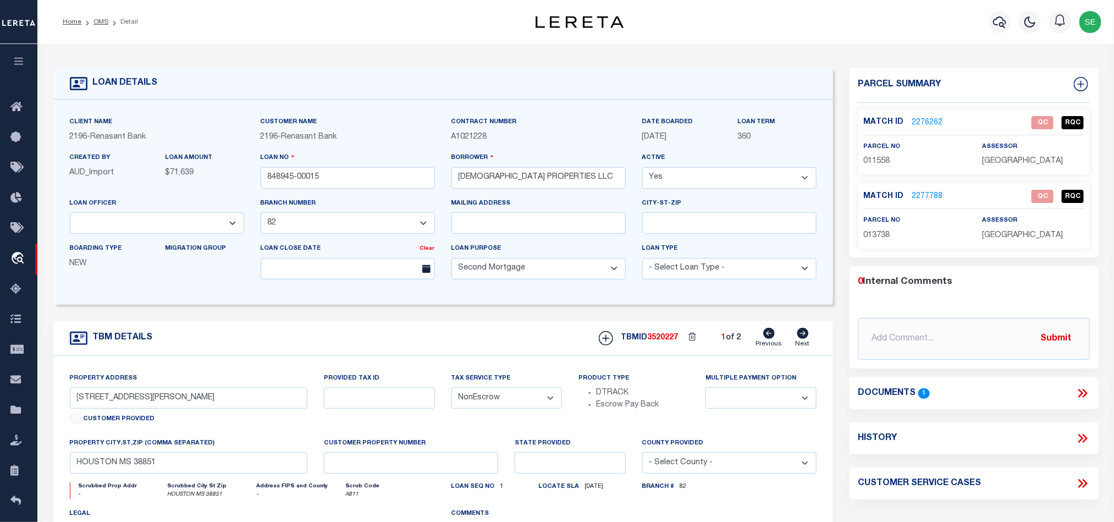
click at [500, 333] on div "TBM DETAILS TBMID 3520227 1 of 2 Next" at bounding box center [442, 338] width 779 height 35
click at [414, 345] on div "TBM DETAILS TBMID 3520227 1 of 2 Next" at bounding box center [442, 338] width 779 height 35
click at [101, 25] on link "OMS" at bounding box center [100, 22] width 15 height 7
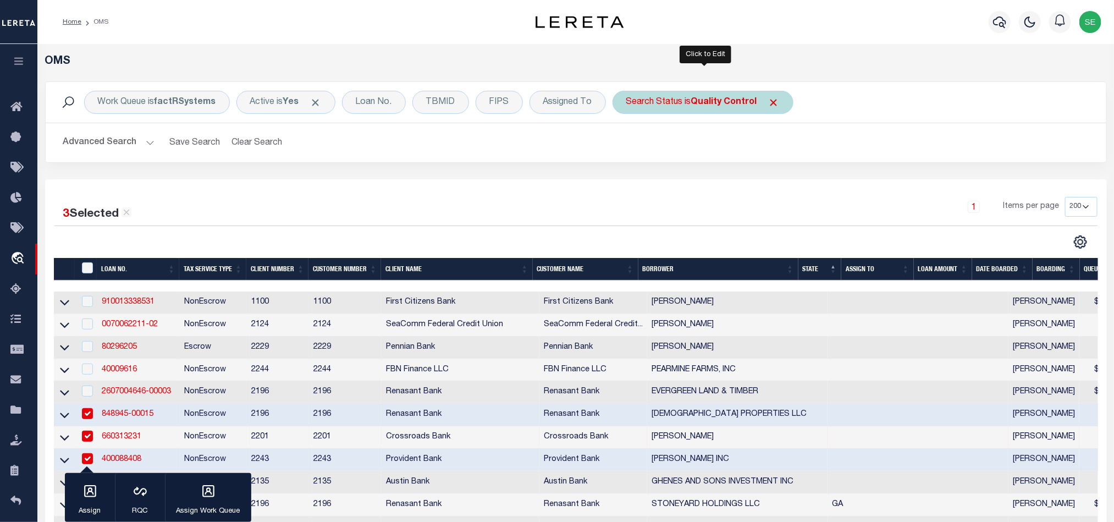
click at [692, 91] on div "Search Status is Quality Control" at bounding box center [702, 102] width 181 height 23
select select "QC"
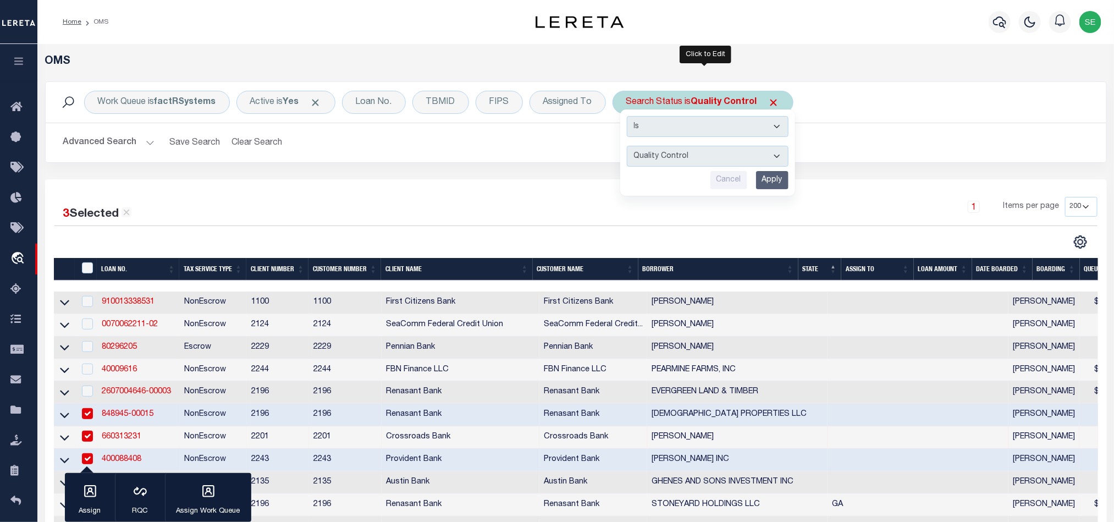
click at [778, 181] on input "Apply" at bounding box center [772, 180] width 32 height 18
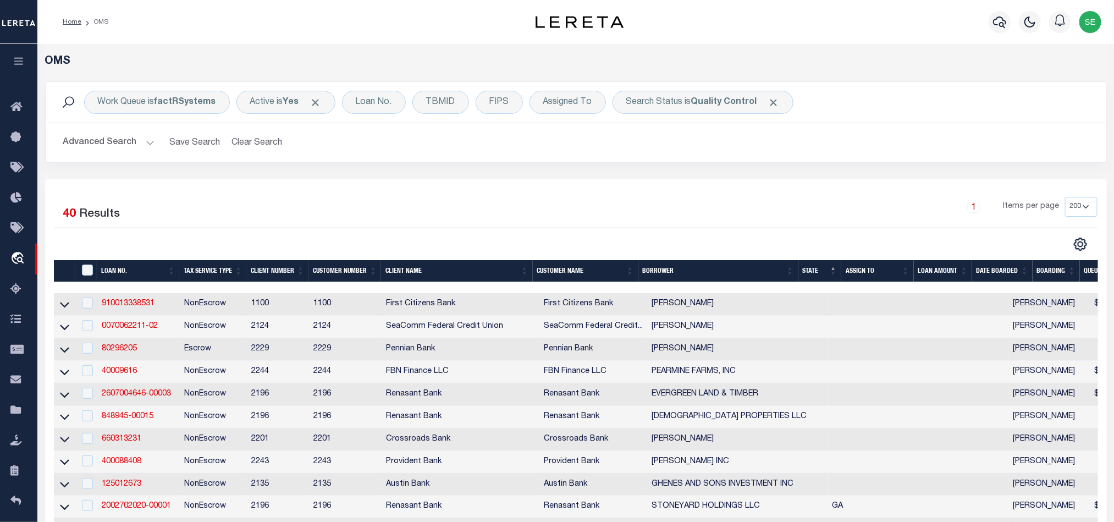
scroll to position [165, 0]
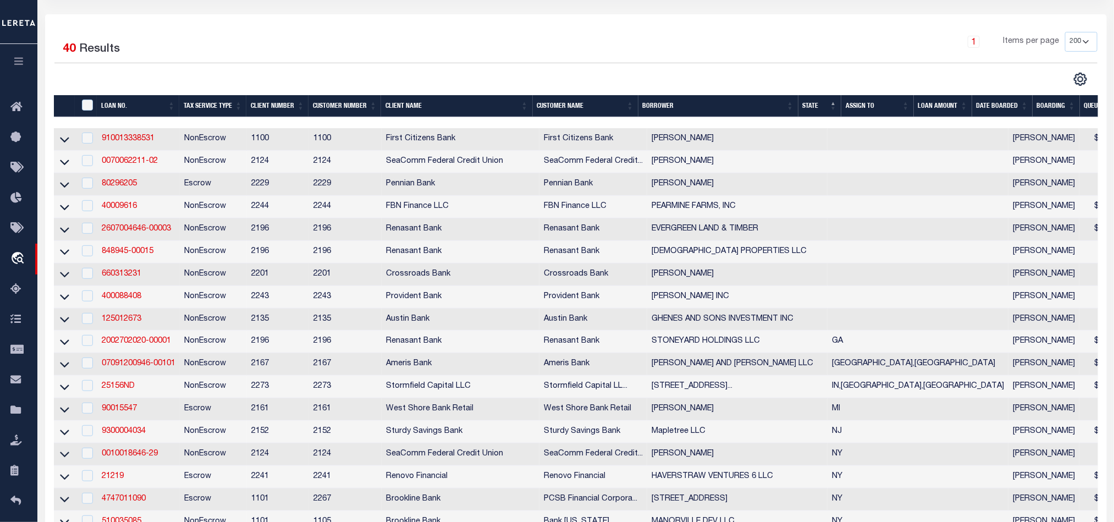
click at [740, 35] on div "1 Items per page 10 25 50 100 200" at bounding box center [708, 46] width 778 height 29
click at [714, 38] on div "1 Items per page 10 25 50 100 200" at bounding box center [708, 46] width 778 height 29
click at [823, 31] on div "3 Selected 40 Results 1 Items per page 10 25 50 100 200" at bounding box center [575, 525] width 1061 height 1022
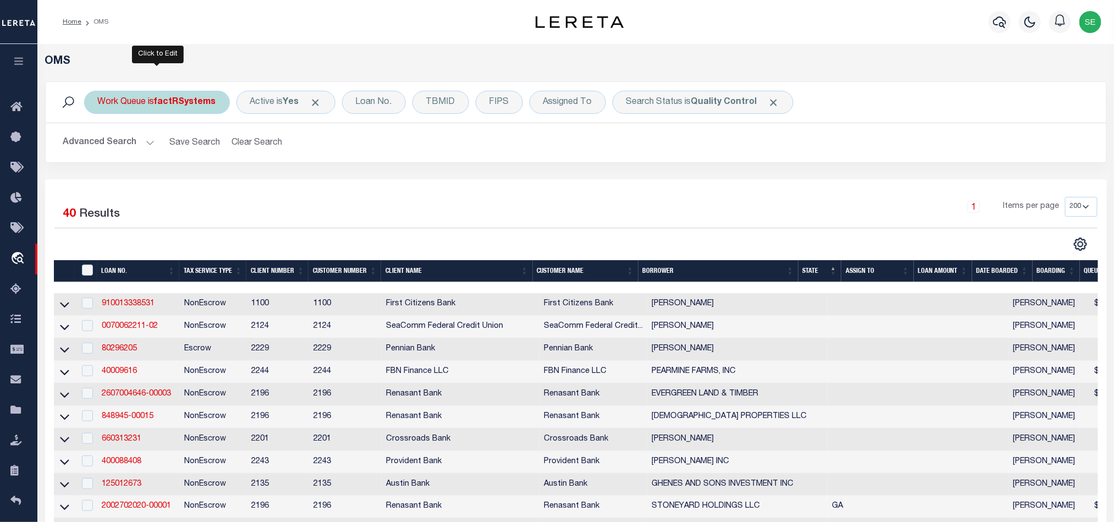
click at [178, 109] on div "Work Queue is factRSystems" at bounding box center [157, 102] width 146 height 23
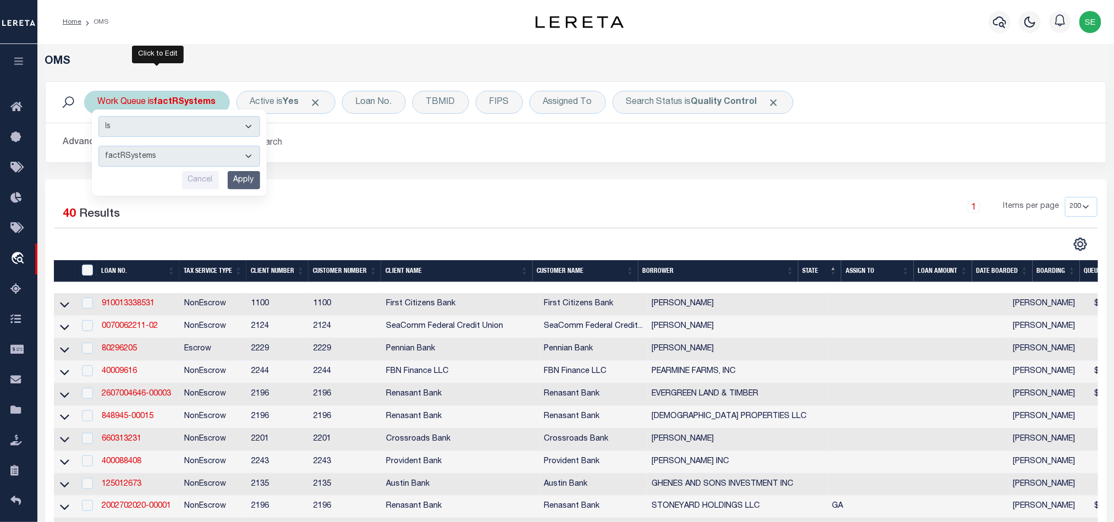
click at [208, 157] on select "--ALL-- factRSystems General ThoughtFocus" at bounding box center [179, 156] width 162 height 21
select select "THF"
click at [98, 147] on select "--ALL-- factRSystems General ThoughtFocus" at bounding box center [179, 156] width 162 height 21
click at [237, 181] on input "Apply" at bounding box center [244, 180] width 32 height 18
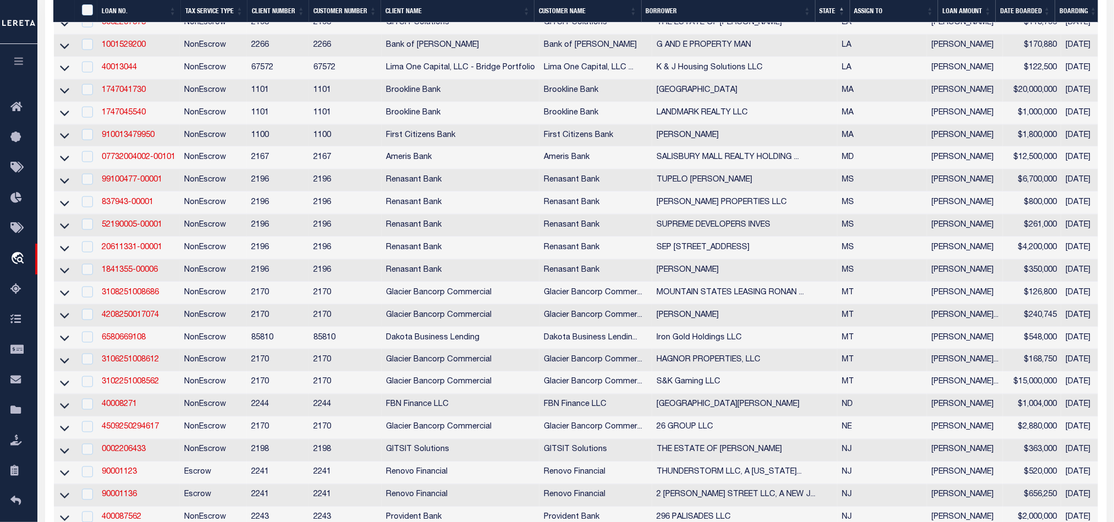
scroll to position [989, 0]
